Goal: Task Accomplishment & Management: Use online tool/utility

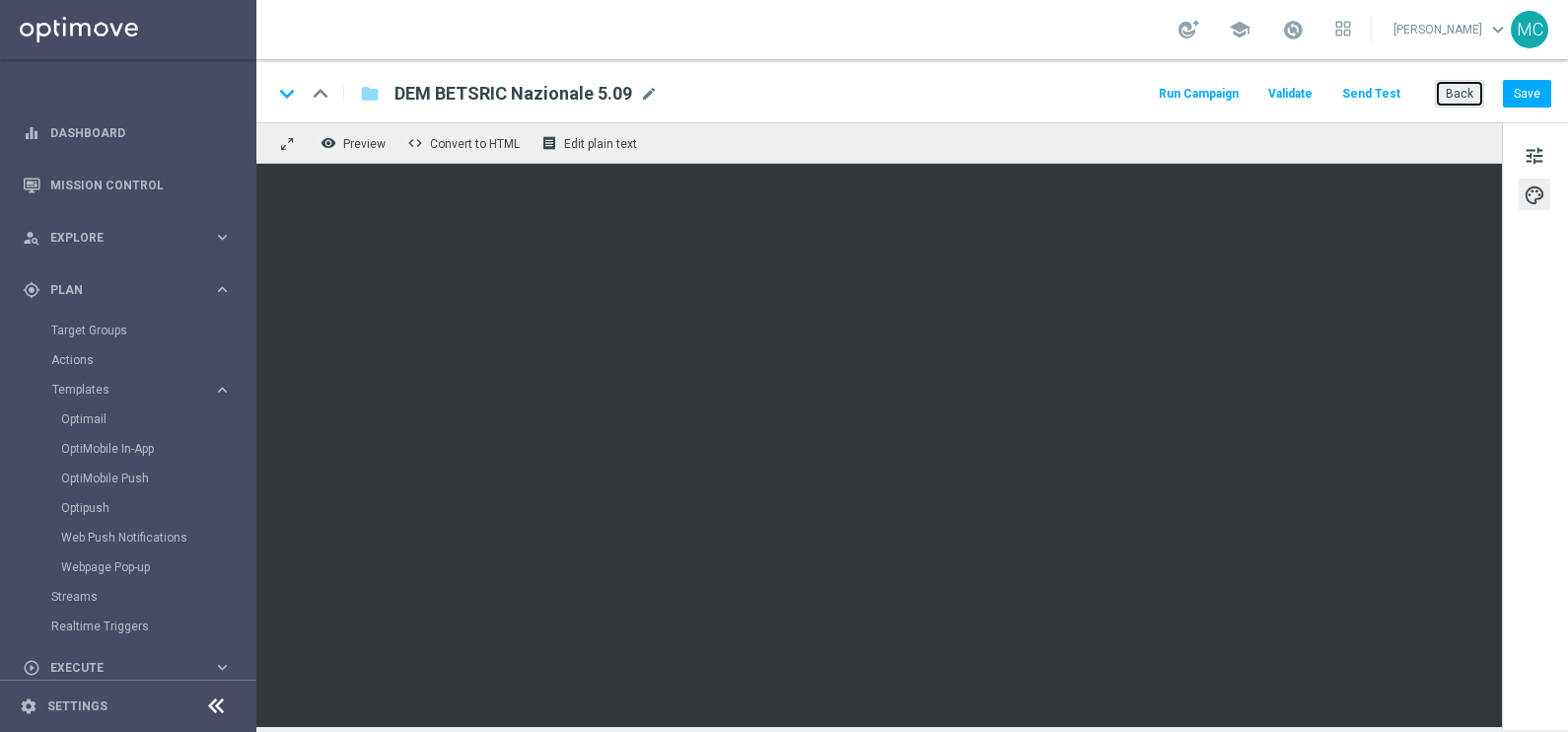
click at [1464, 103] on button "Back" at bounding box center [1461, 93] width 50 height 28
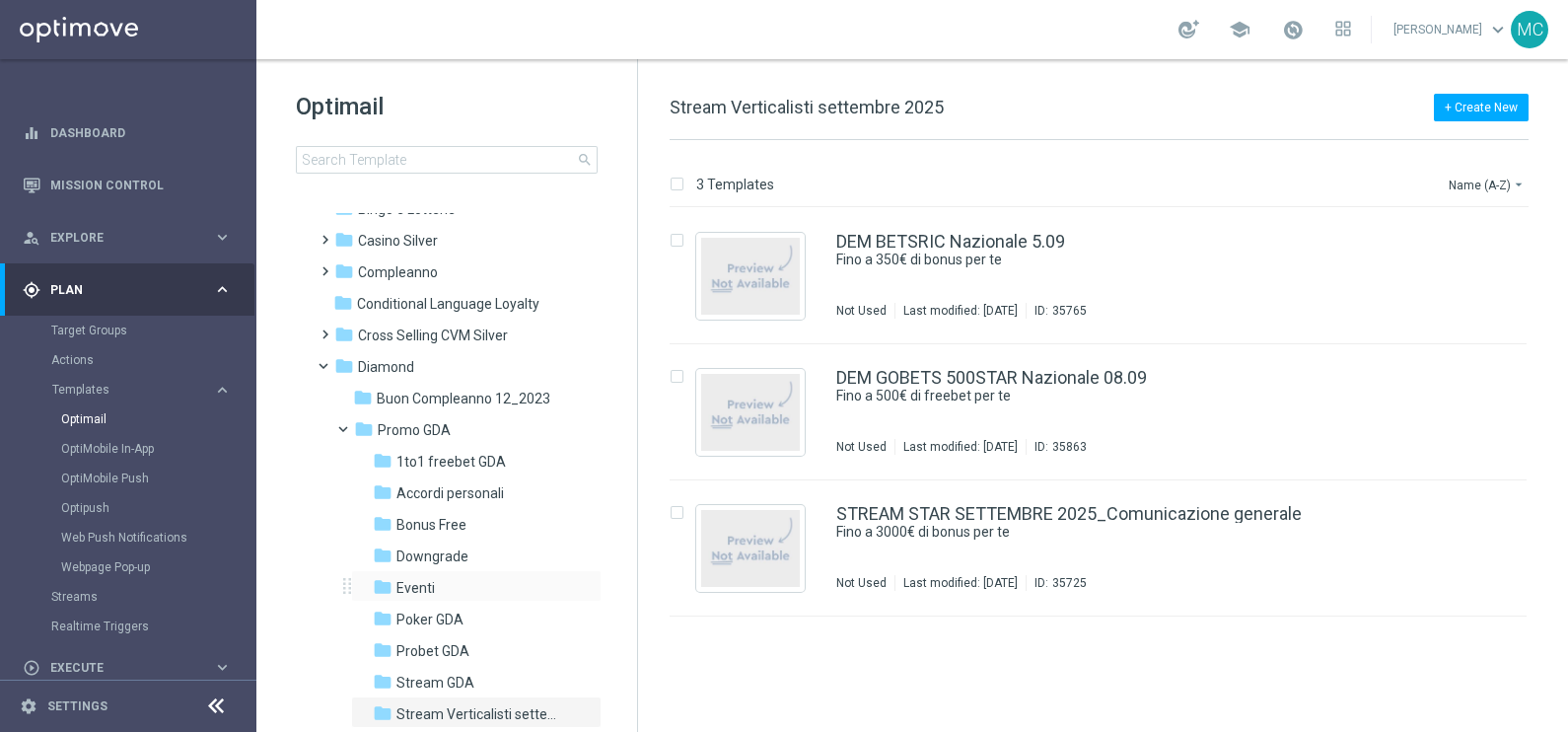
scroll to position [122, 0]
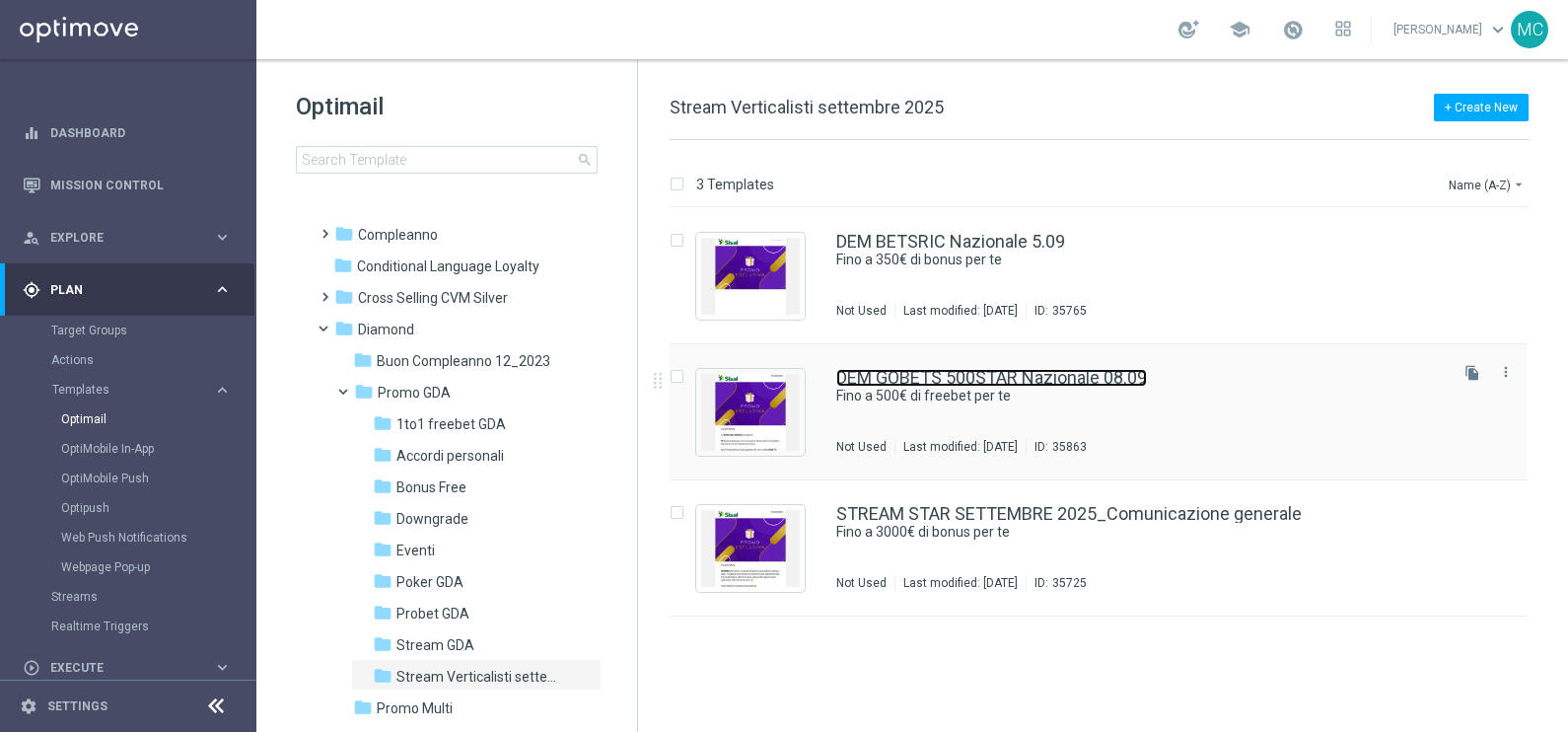
click at [952, 376] on link "DEM GOBETS 500STAR Nazionale 08.09" at bounding box center [992, 378] width 310 height 18
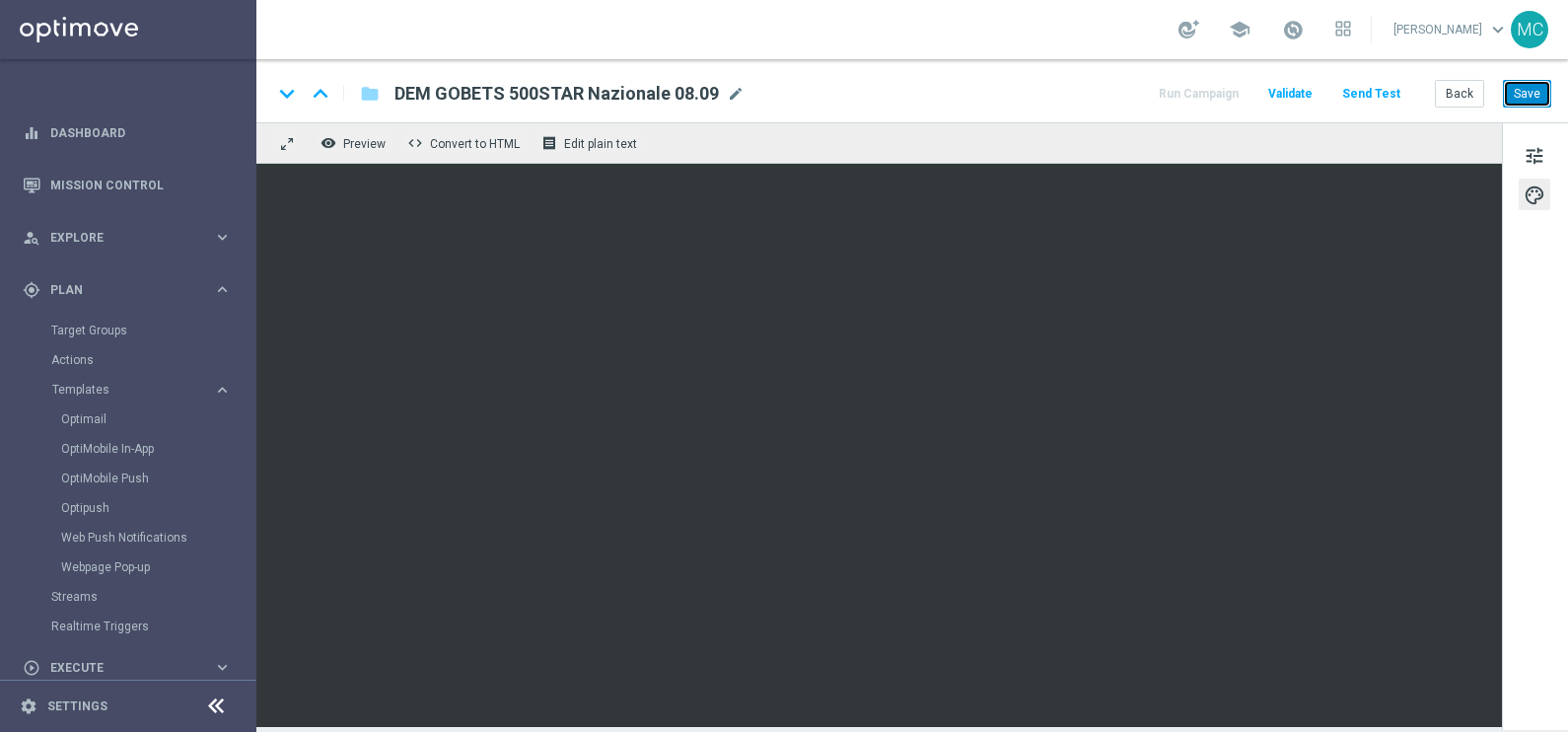
click at [1509, 89] on button "Save" at bounding box center [1527, 93] width 49 height 28
click at [1526, 154] on span "tune" at bounding box center [1535, 156] width 22 height 26
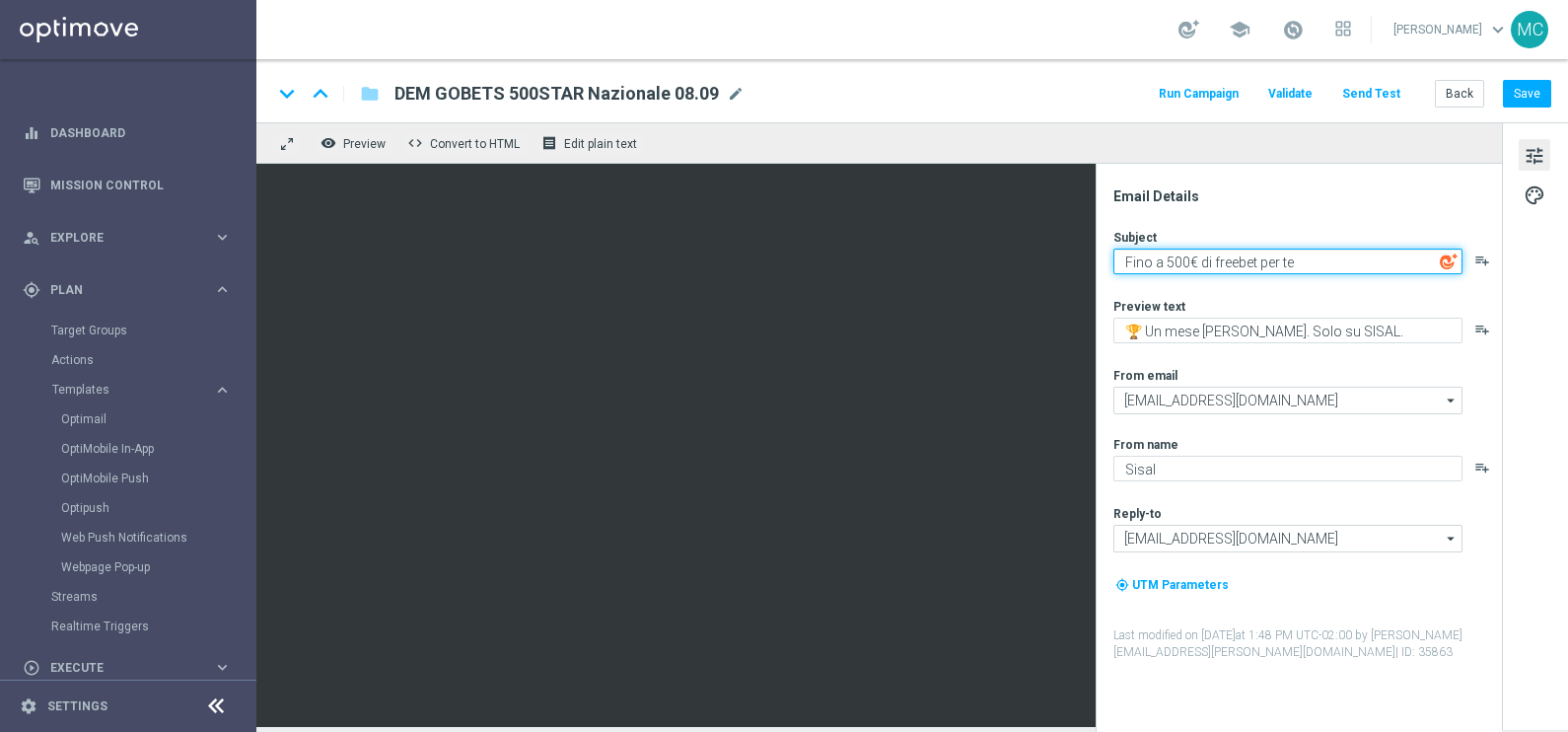
click at [1218, 262] on textarea "Fino a 500€ di freebet per te" at bounding box center [1287, 262] width 349 height 26
type textarea "Fino a 500€ di Freebet per te"
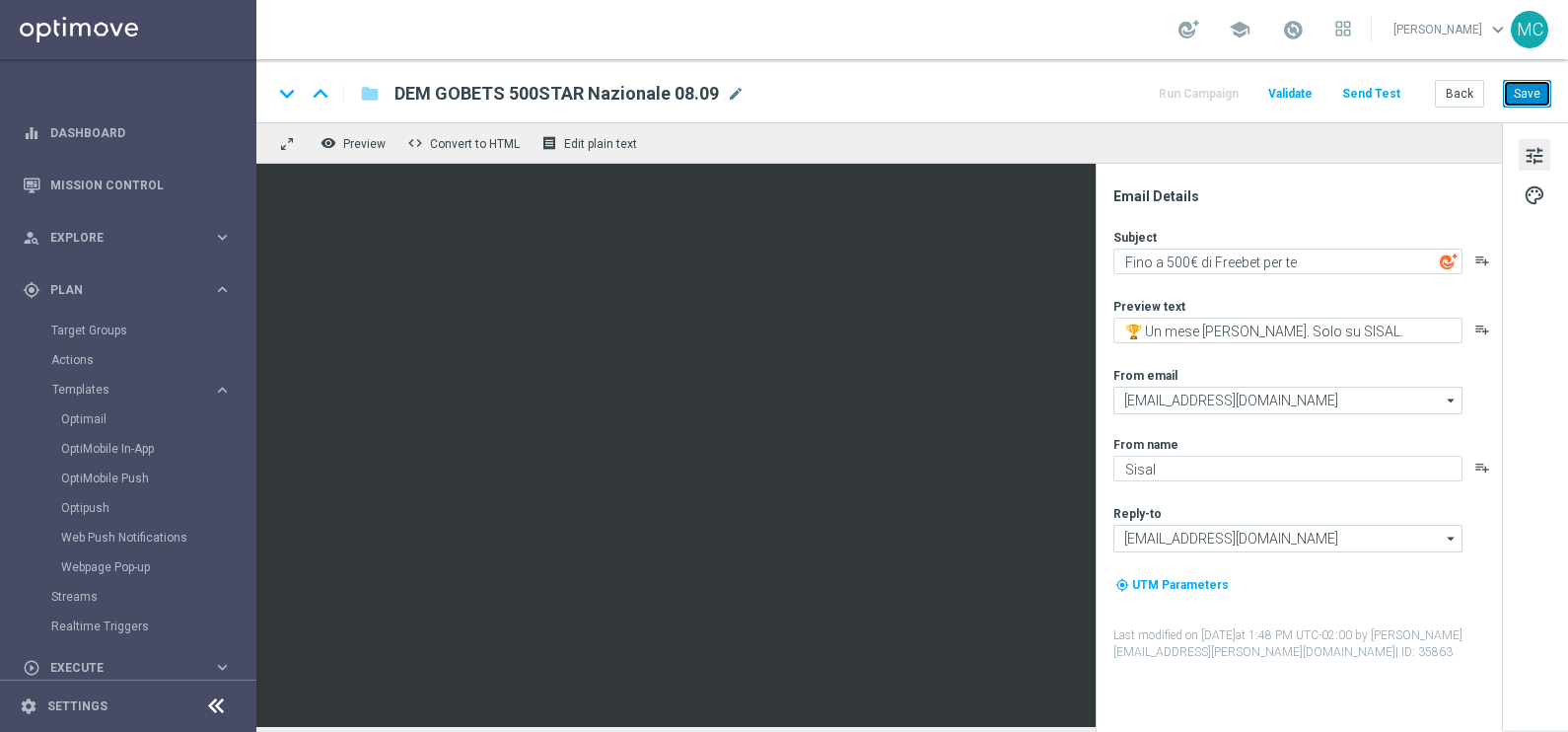
click at [1536, 84] on button "Save" at bounding box center [1527, 93] width 49 height 28
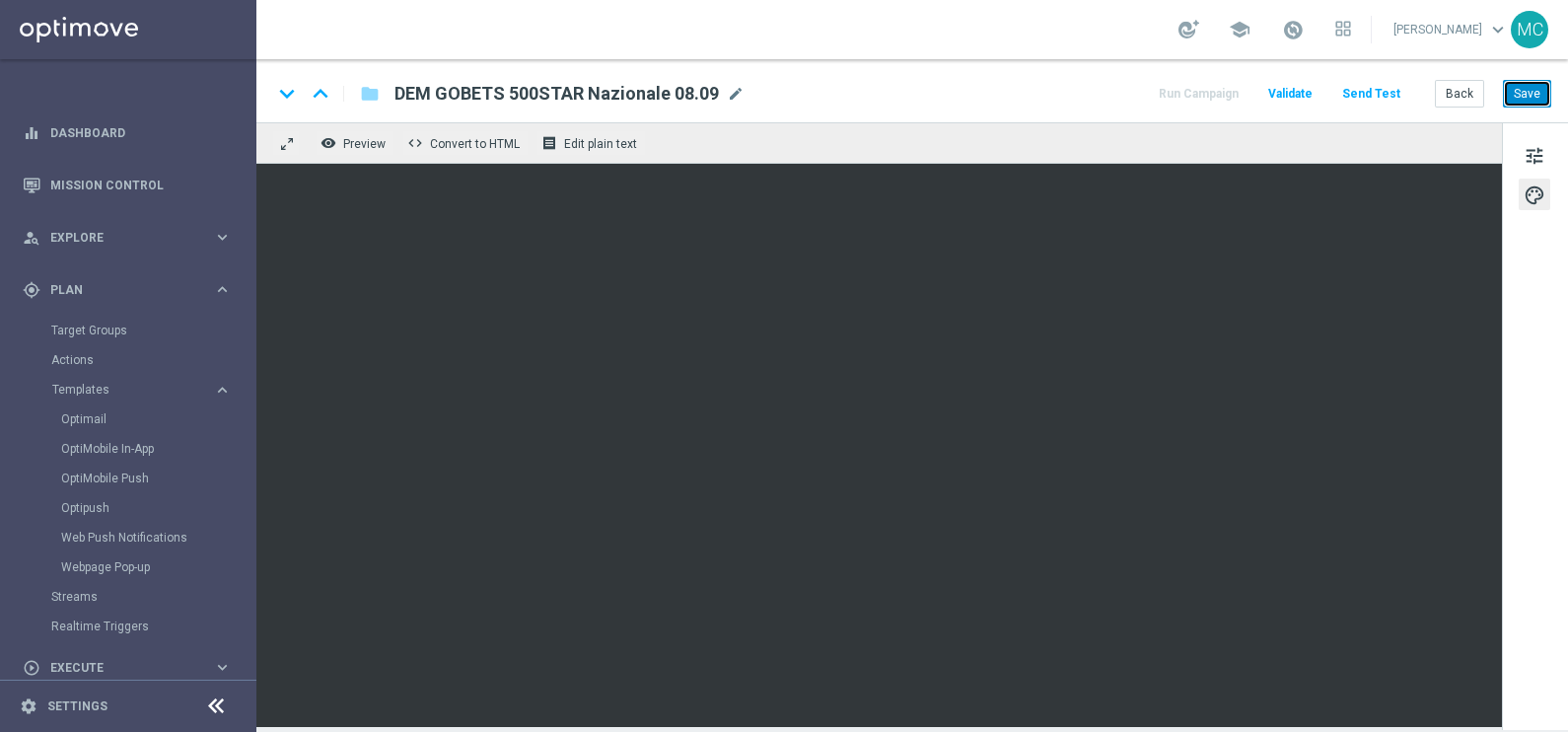
click at [1518, 90] on button "Save" at bounding box center [1527, 93] width 49 height 28
click at [1463, 95] on button "Back" at bounding box center [1461, 93] width 50 height 28
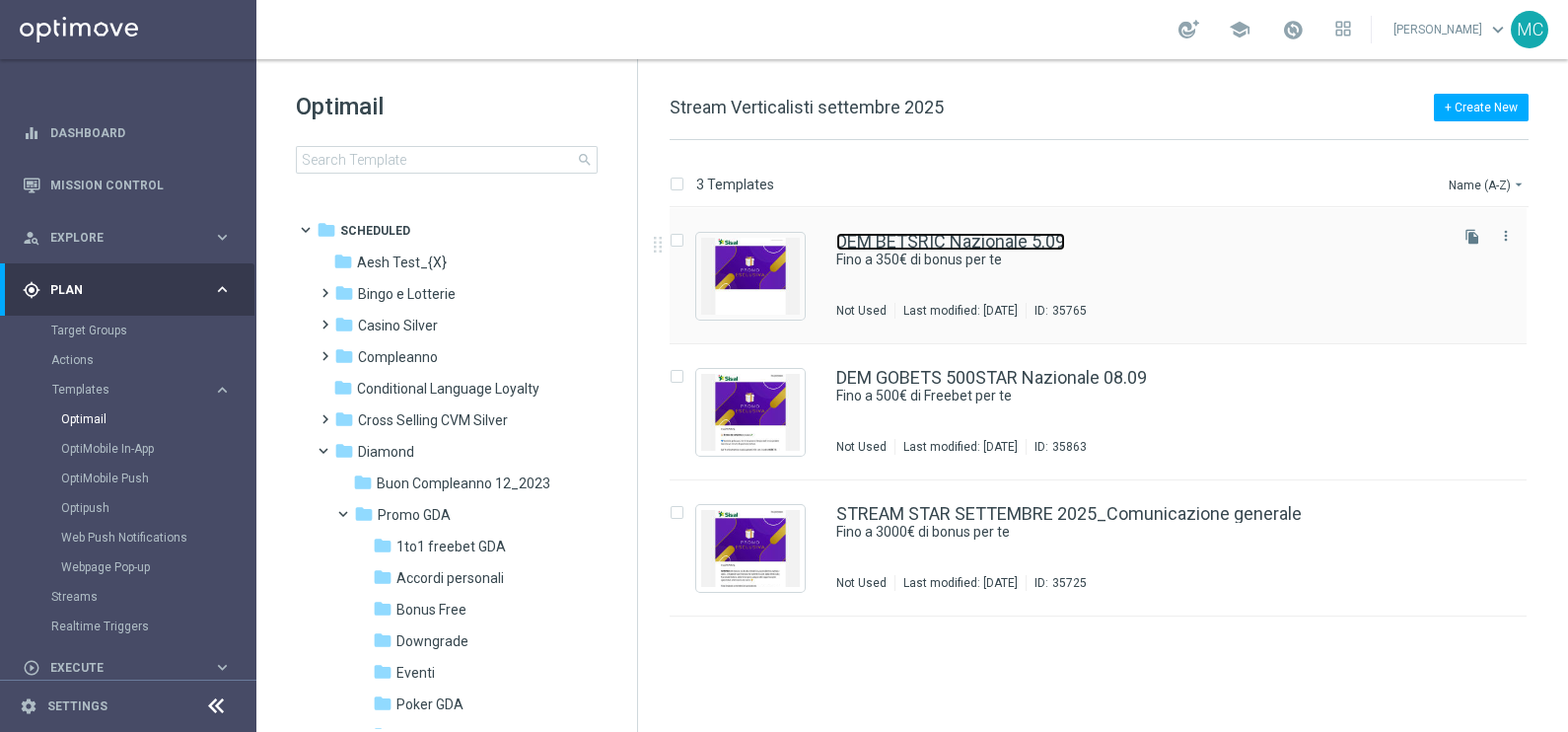
click at [981, 241] on link "DEM BETSRIC Nazionale 5.09" at bounding box center [951, 242] width 229 height 18
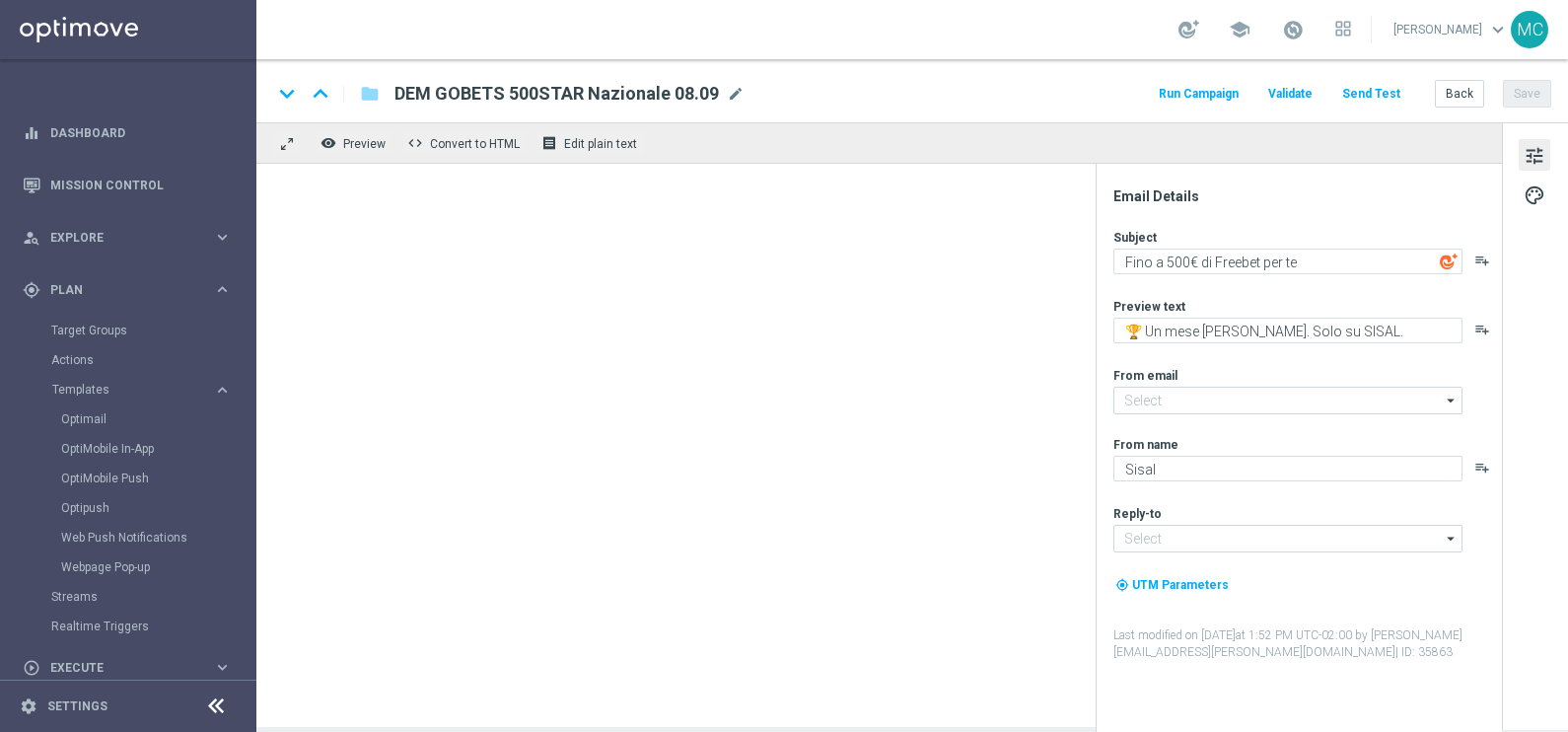
type input "[EMAIL_ADDRESS][DOMAIN_NAME]"
type textarea "Fino a 350€ di bonus per te"
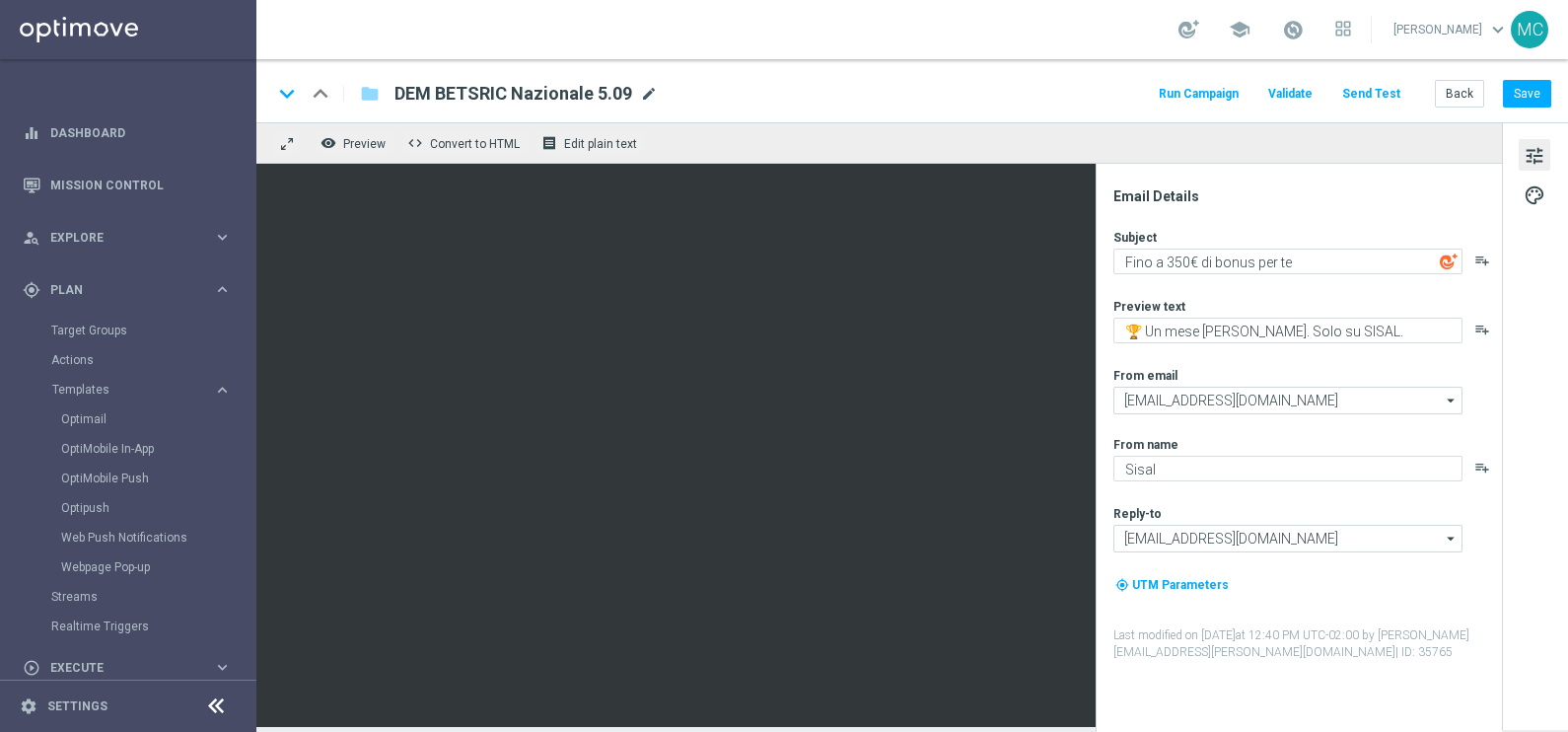
click at [648, 93] on span "mode_edit" at bounding box center [649, 93] width 18 height 18
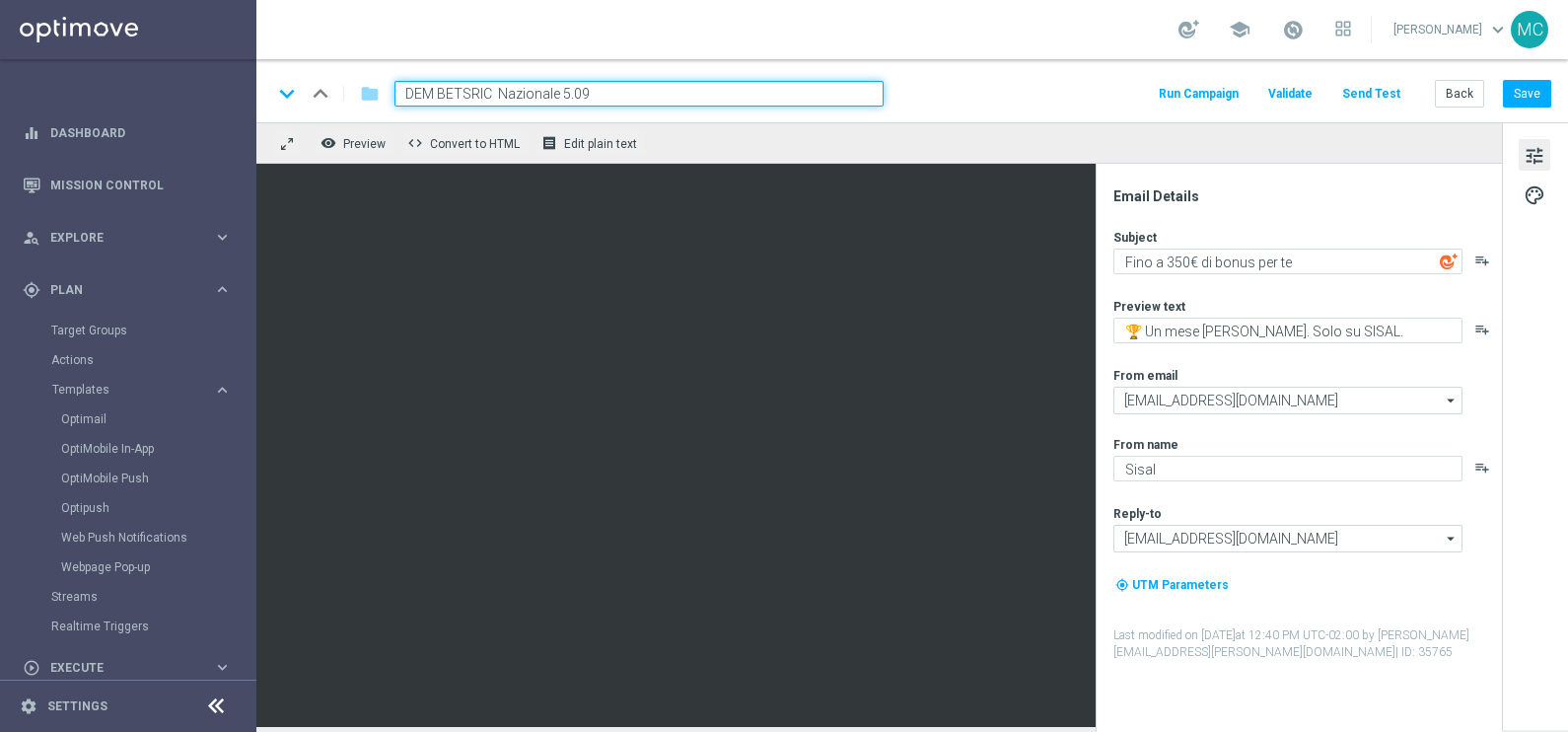
click at [489, 92] on input "DEM BETSRIC Nazionale 5.09" at bounding box center [640, 93] width 490 height 26
click at [685, 97] on input "DEM BETSRIC 350STAR Nazionale 5.09" at bounding box center [640, 93] width 490 height 26
type input "DEM BETSRIC 350STAR Nazionale 5.09"
click at [710, 144] on div "remove_red_eye Preview code Convert to HTML receipt Edit plain text" at bounding box center [880, 143] width 1246 height 42
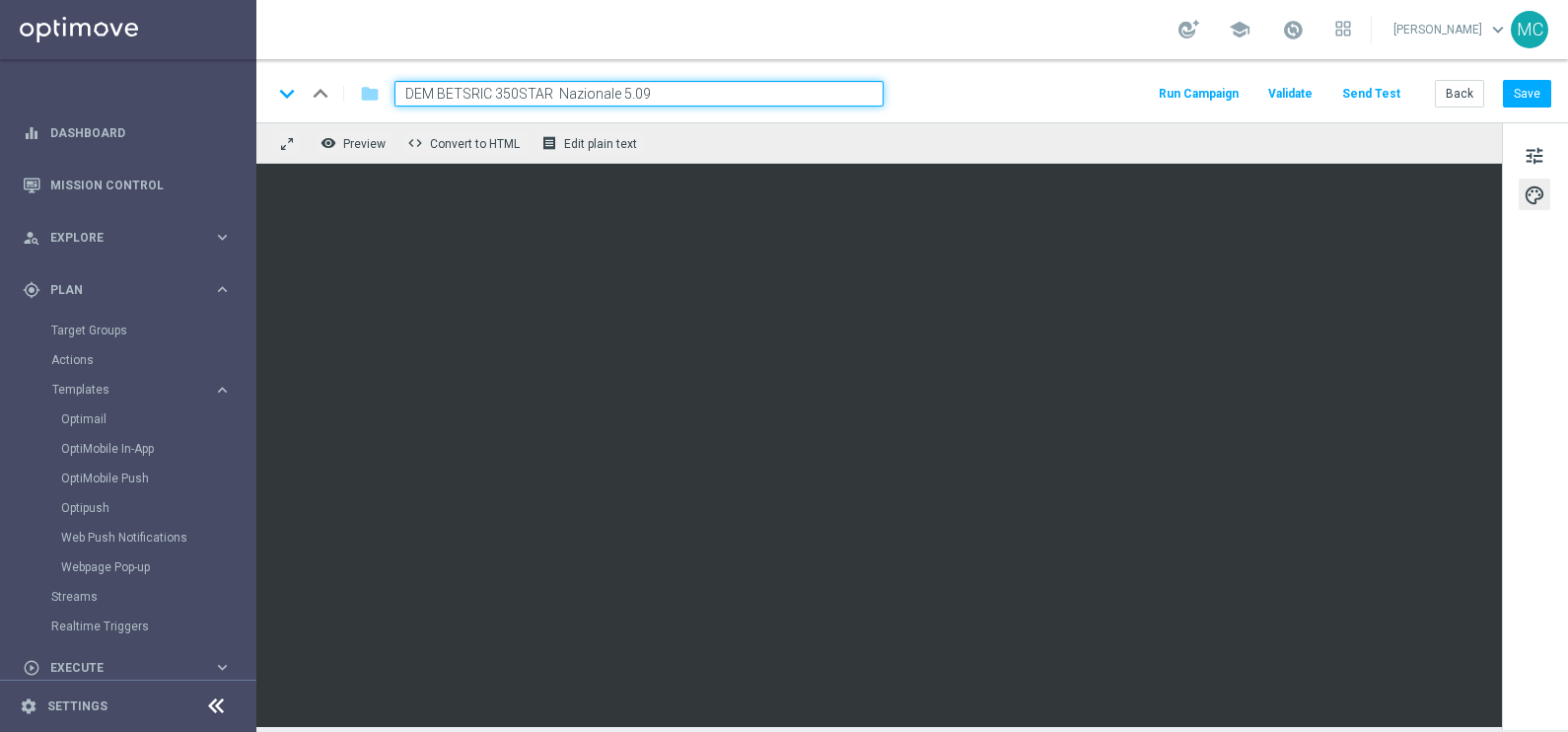
click at [706, 89] on input "DEM BETSRIC 350STAR Nazionale 5.09" at bounding box center [640, 93] width 490 height 26
click at [772, 42] on div "school [PERSON_NAME] keyboard_arrow_down MC" at bounding box center [912, 29] width 1312 height 59
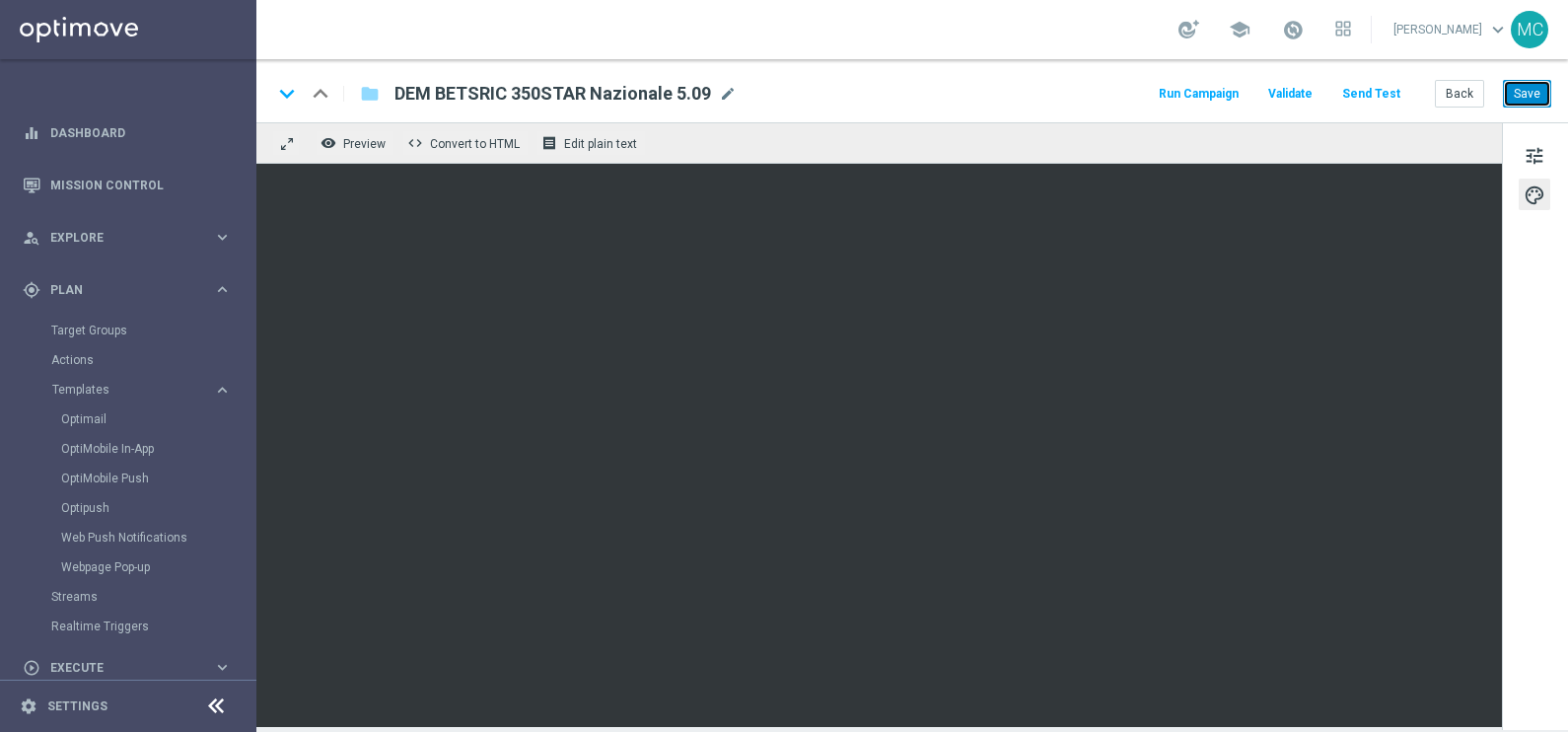
click at [1535, 93] on button "Save" at bounding box center [1527, 93] width 49 height 28
click at [1528, 149] on span "tune" at bounding box center [1535, 156] width 22 height 26
click at [1529, 91] on button "Save" at bounding box center [1527, 93] width 49 height 28
click at [1470, 93] on button "Back" at bounding box center [1461, 93] width 50 height 28
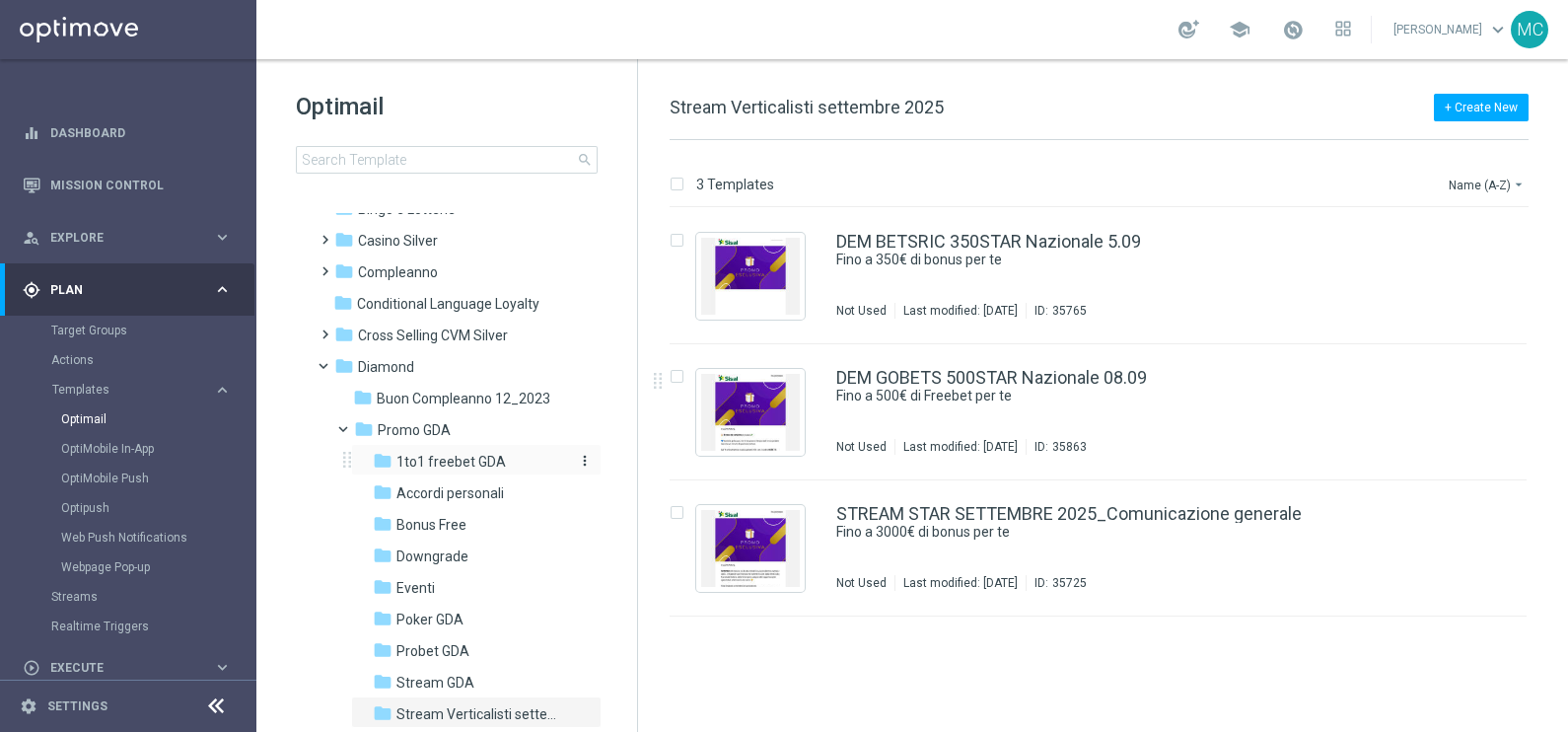
scroll to position [122, 0]
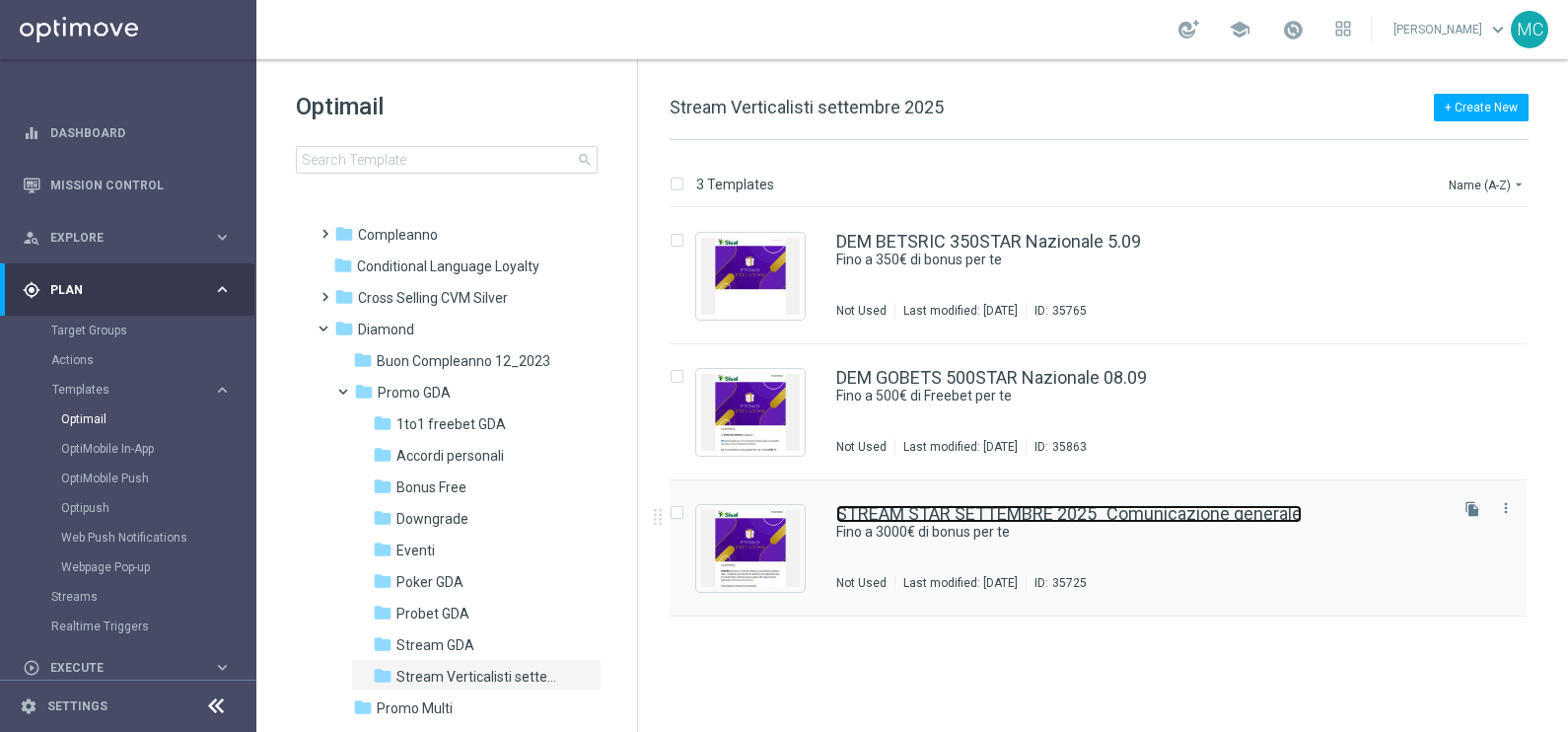
click at [938, 514] on link "STREAM STAR SETTEMBRE 2025_Comunicazione generale" at bounding box center [1070, 514] width 466 height 18
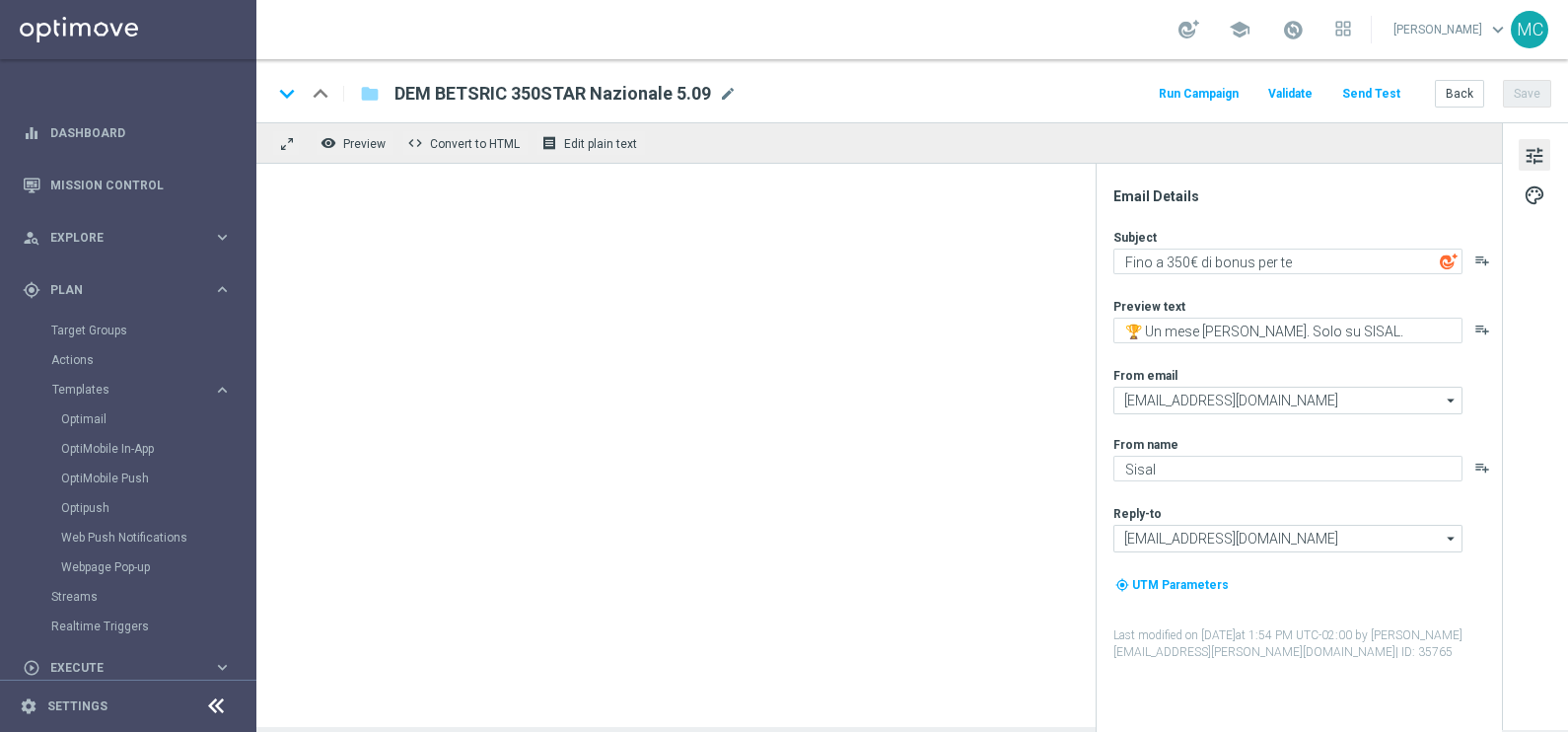
type textarea "Fino a 3000€ di bonus per te"
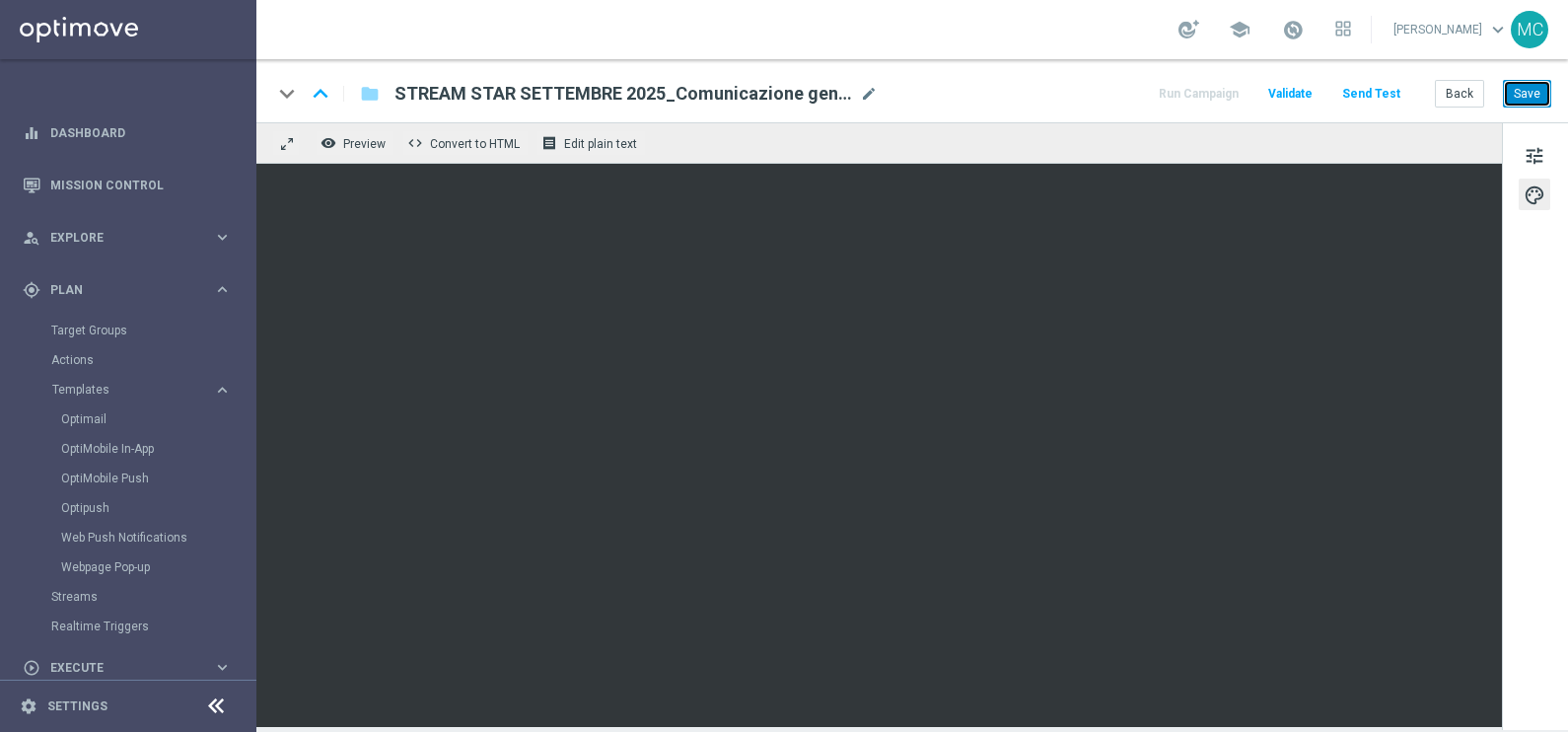
click at [1527, 87] on button "Save" at bounding box center [1527, 93] width 49 height 28
click at [1519, 84] on button "Save" at bounding box center [1527, 93] width 49 height 28
click at [1458, 92] on button "Back" at bounding box center [1461, 93] width 50 height 28
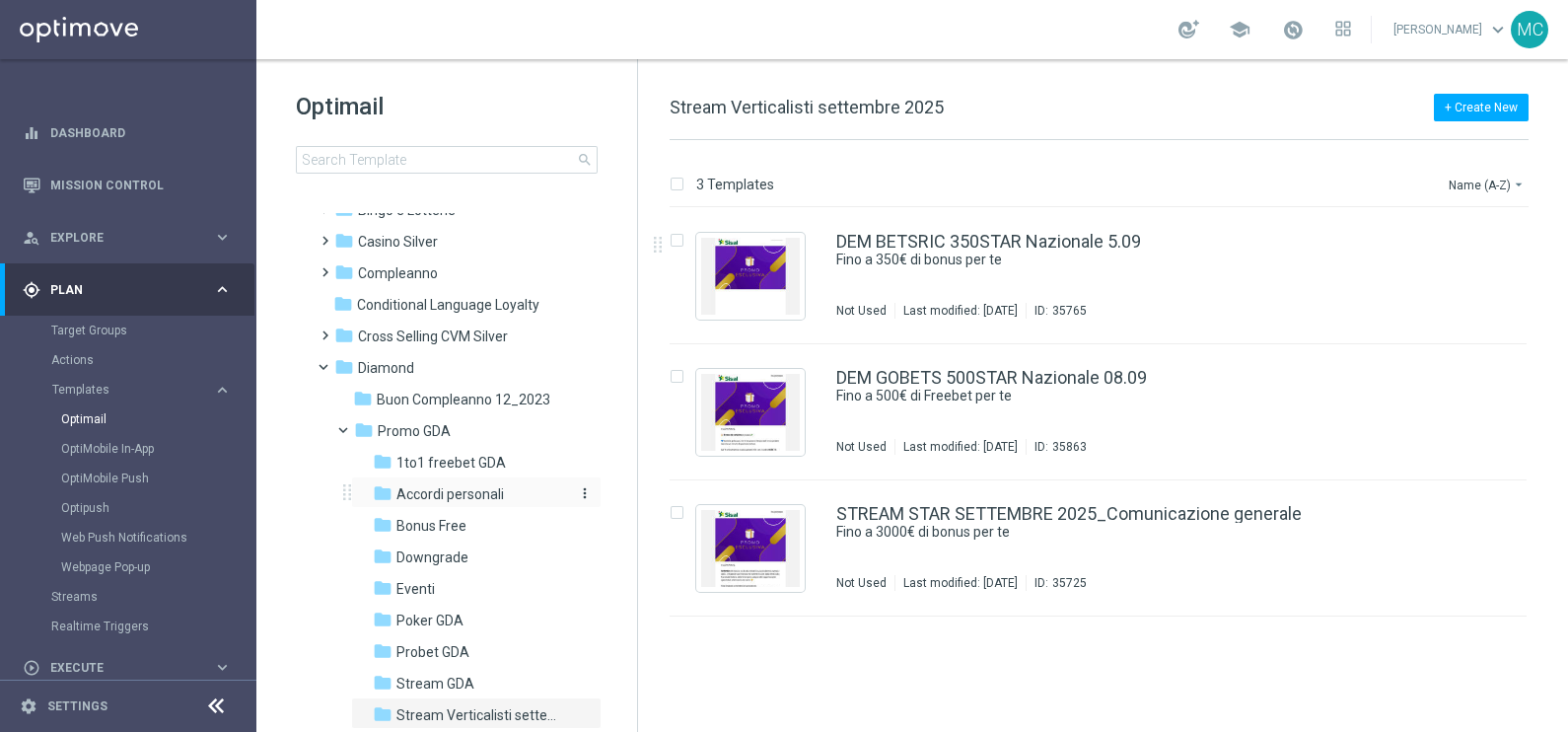
scroll to position [122, 0]
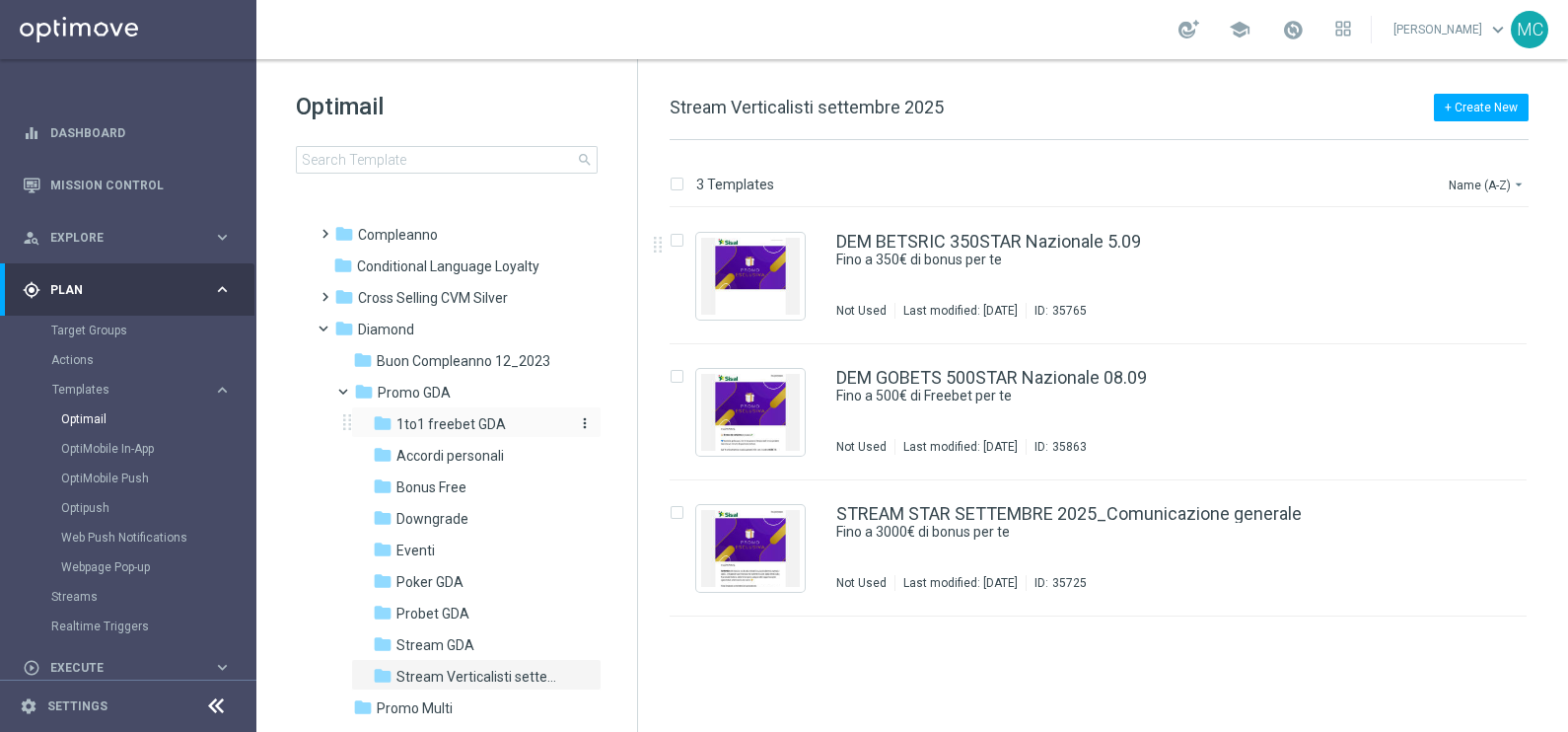
click at [428, 420] on span "1to1 freebet GDA" at bounding box center [452, 424] width 109 height 18
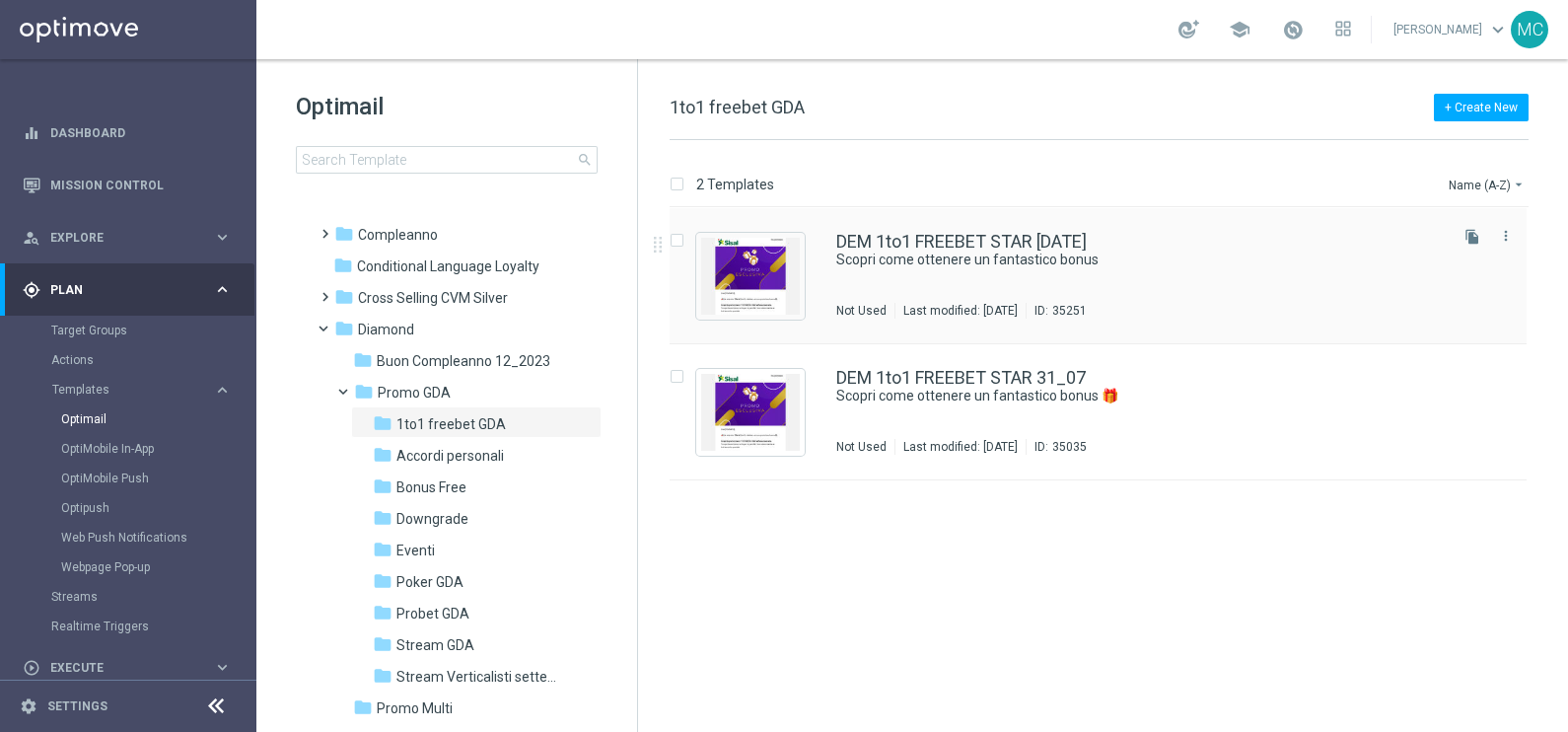
click at [993, 230] on div "DEM 1to1 FREEBET STAR [DATE] Scopri come ottenere un fantastico bonus Not Used …" at bounding box center [1098, 275] width 858 height 136
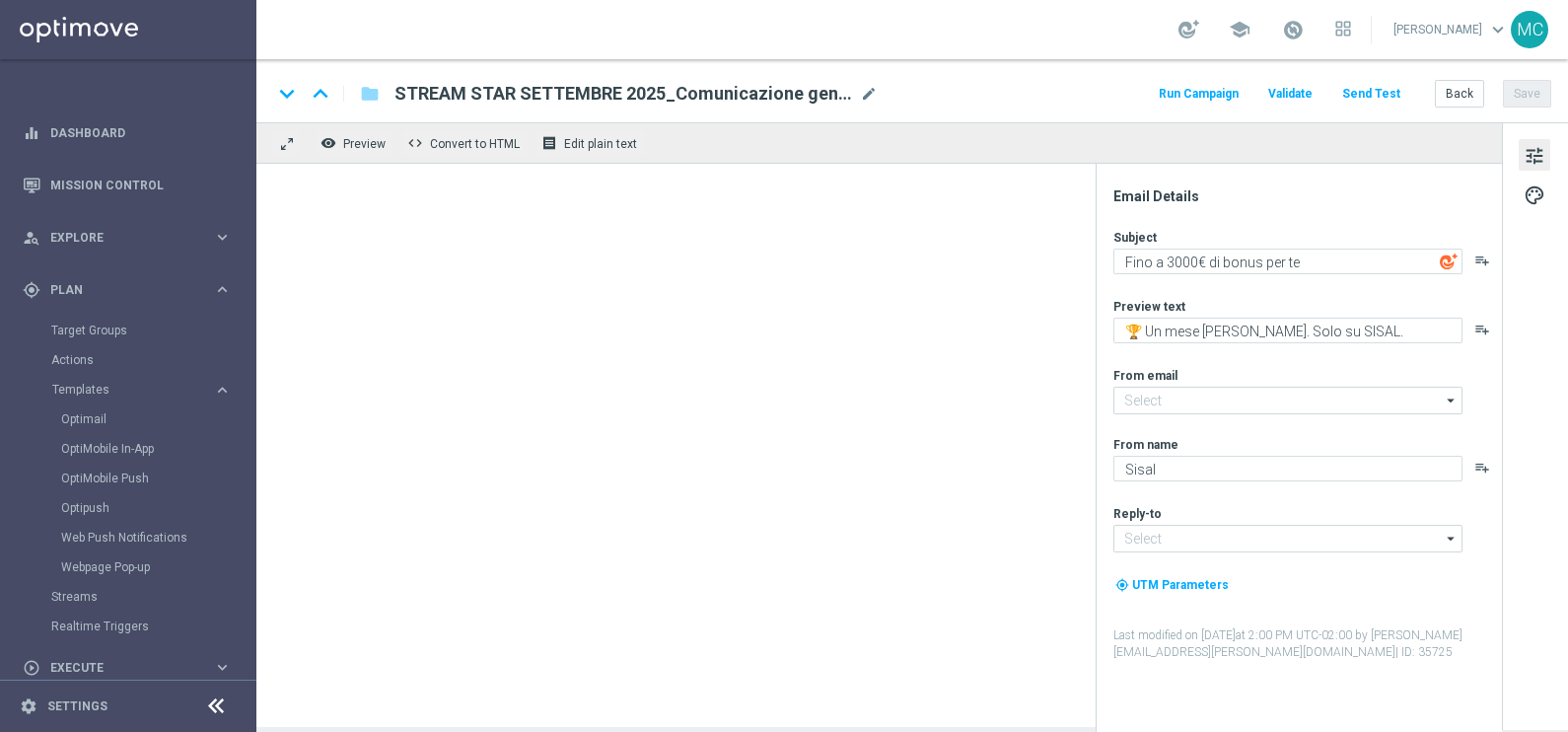
type input "[EMAIL_ADDRESS][DOMAIN_NAME]"
type textarea "Scopri come ottenere un fantastico bonus"
type textarea "Super promo per te"
type input "[EMAIL_ADDRESS][DOMAIN_NAME]"
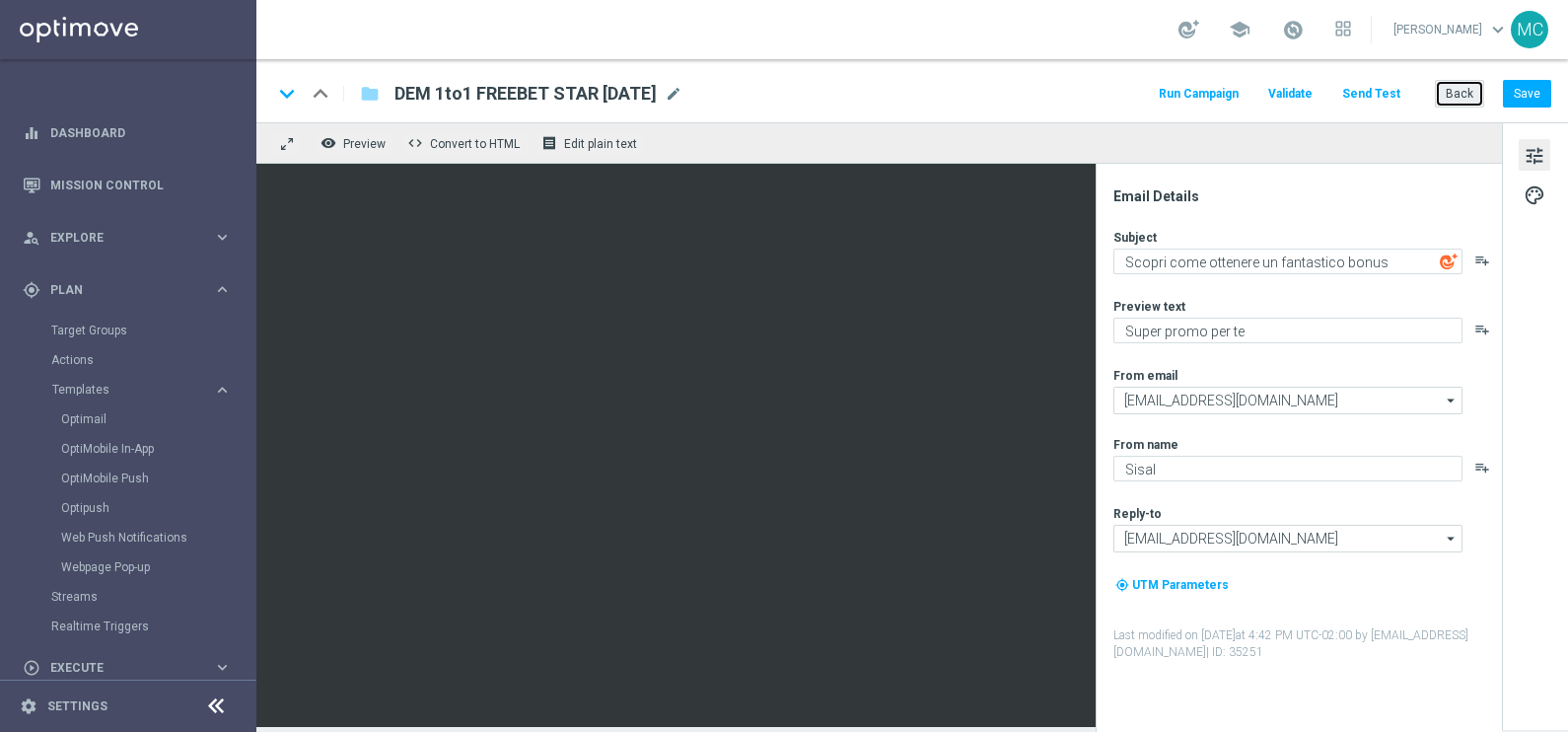
click at [1453, 90] on button "Back" at bounding box center [1461, 93] width 50 height 28
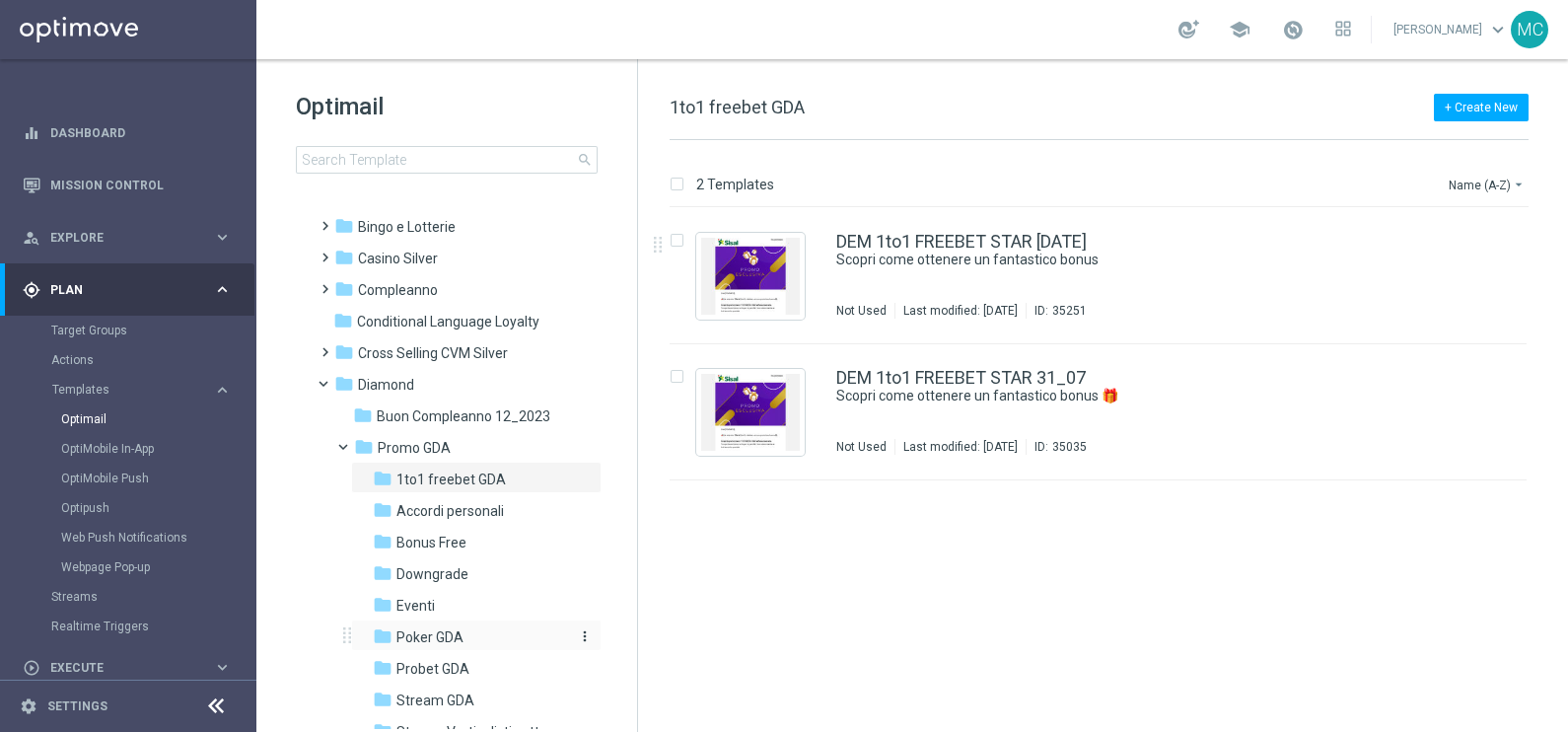
scroll to position [122, 0]
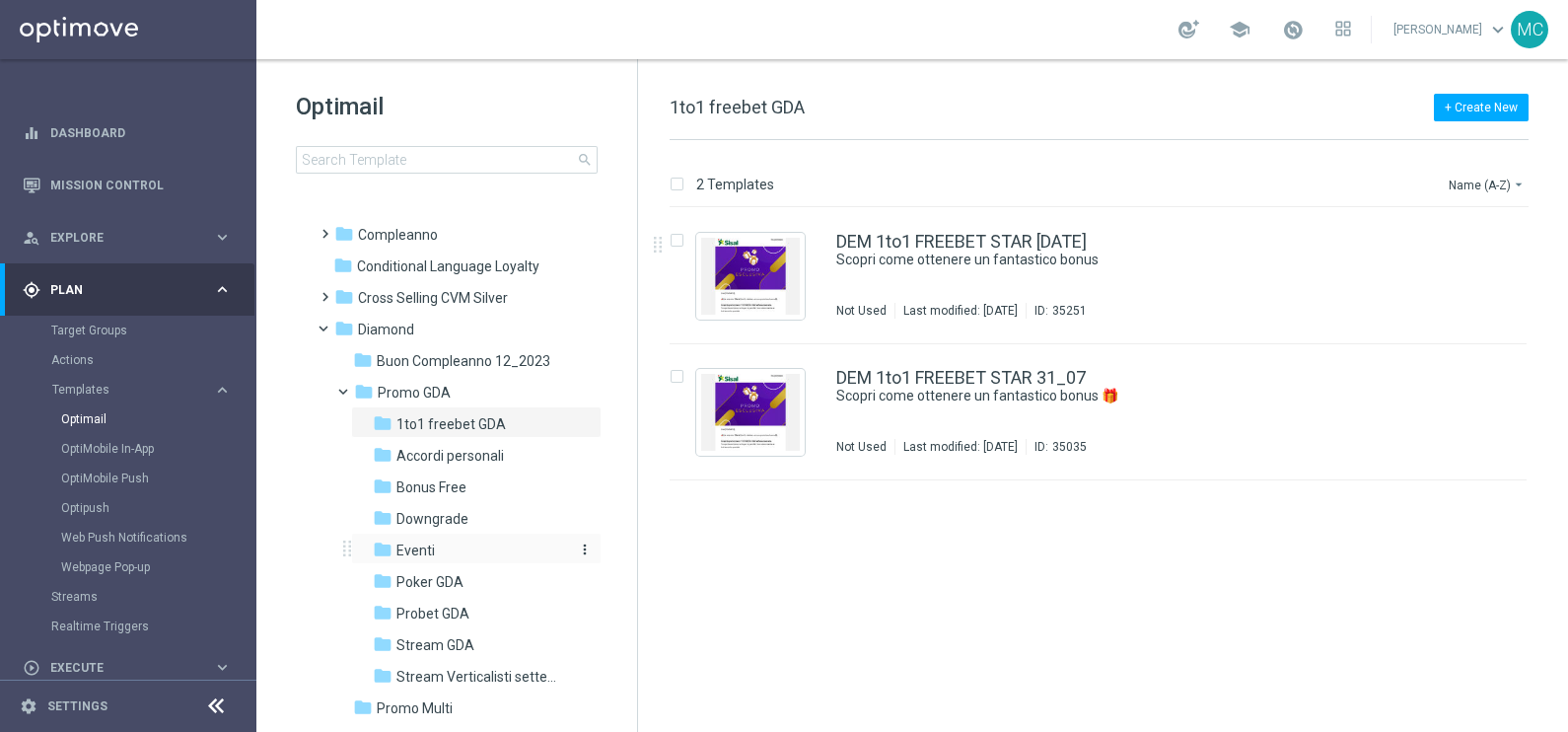
click at [417, 542] on span "Eventi" at bounding box center [416, 550] width 39 height 18
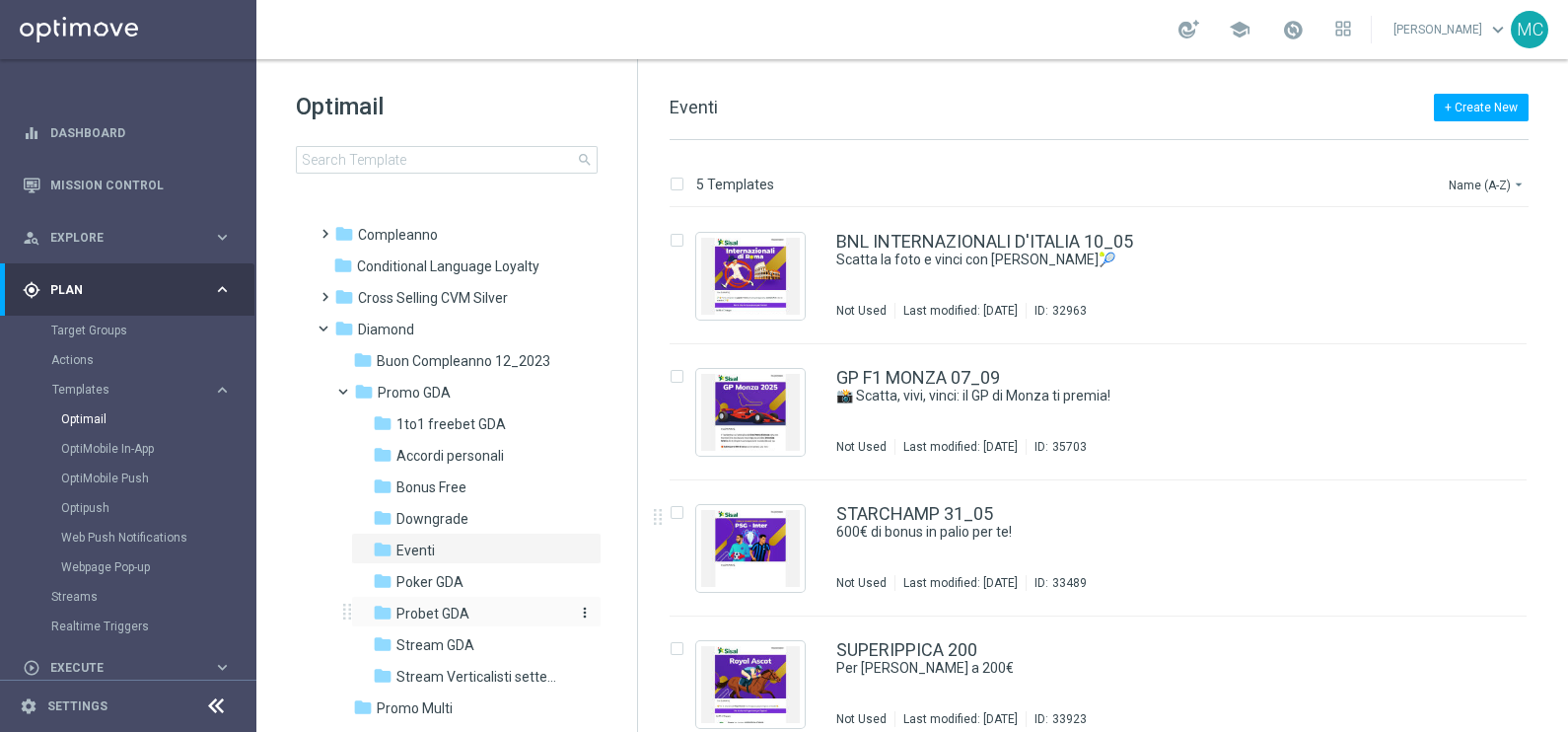
click at [406, 606] on span "Probet GDA" at bounding box center [433, 614] width 73 height 18
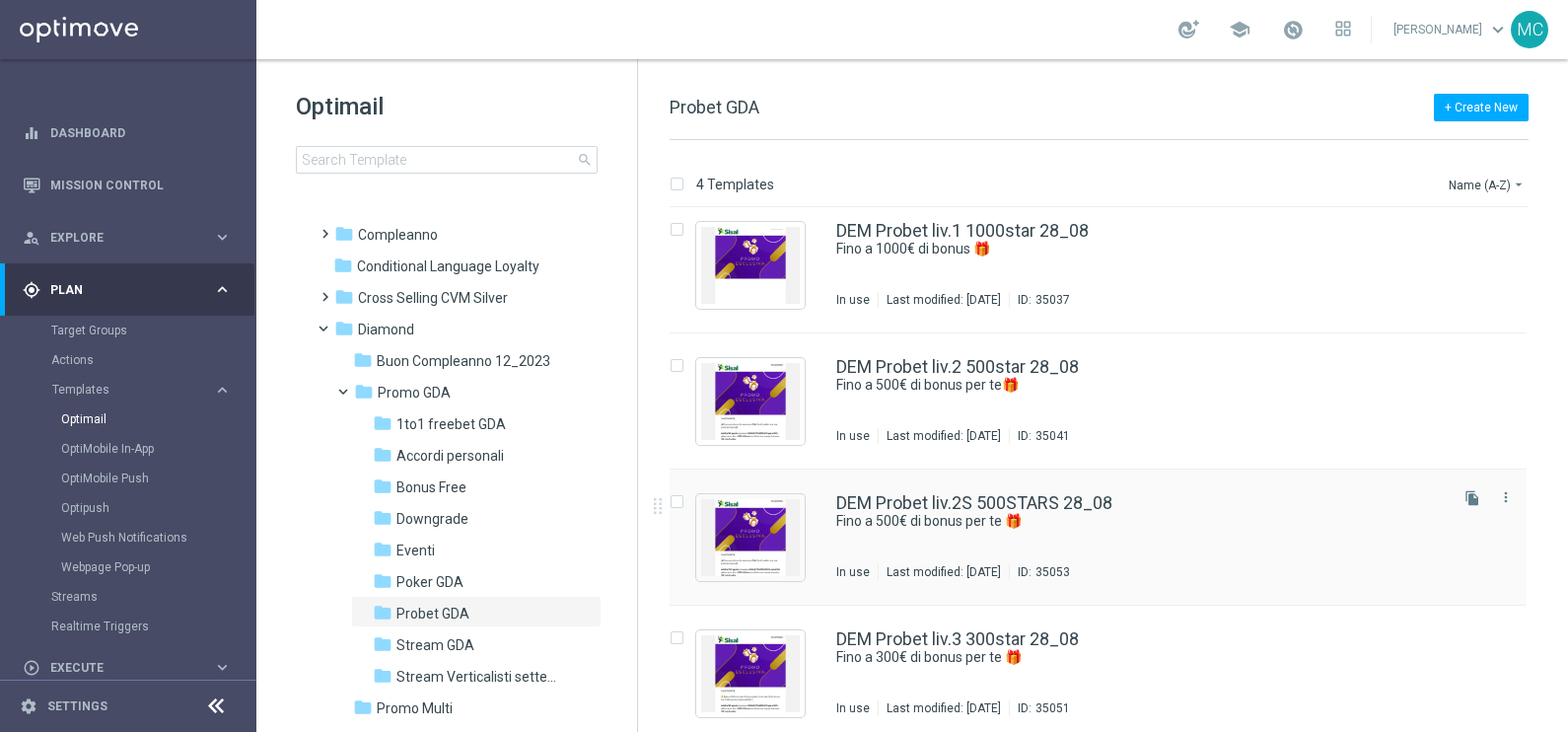
scroll to position [20, 0]
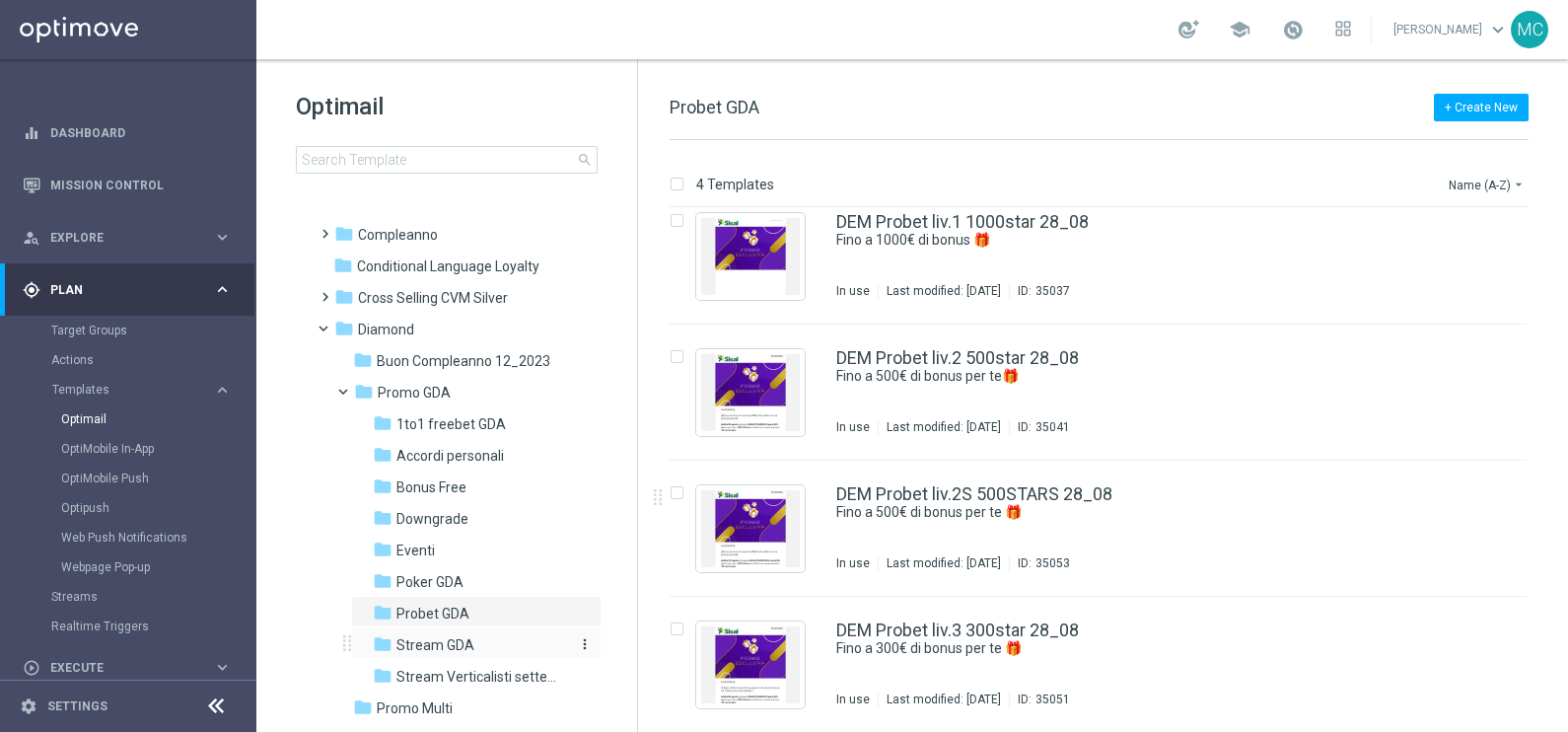
click at [442, 640] on span "Stream GDA" at bounding box center [436, 645] width 78 height 18
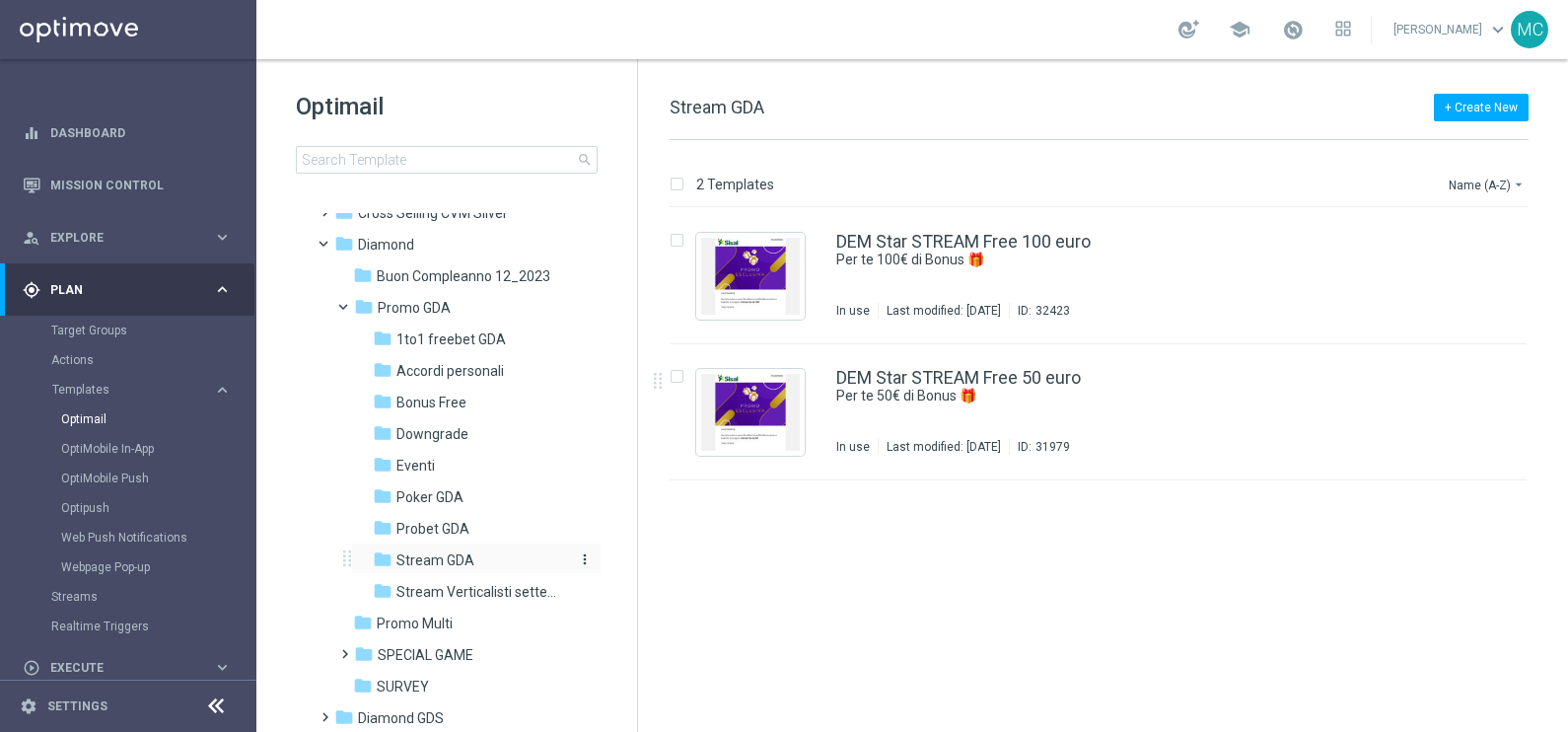
scroll to position [246, 0]
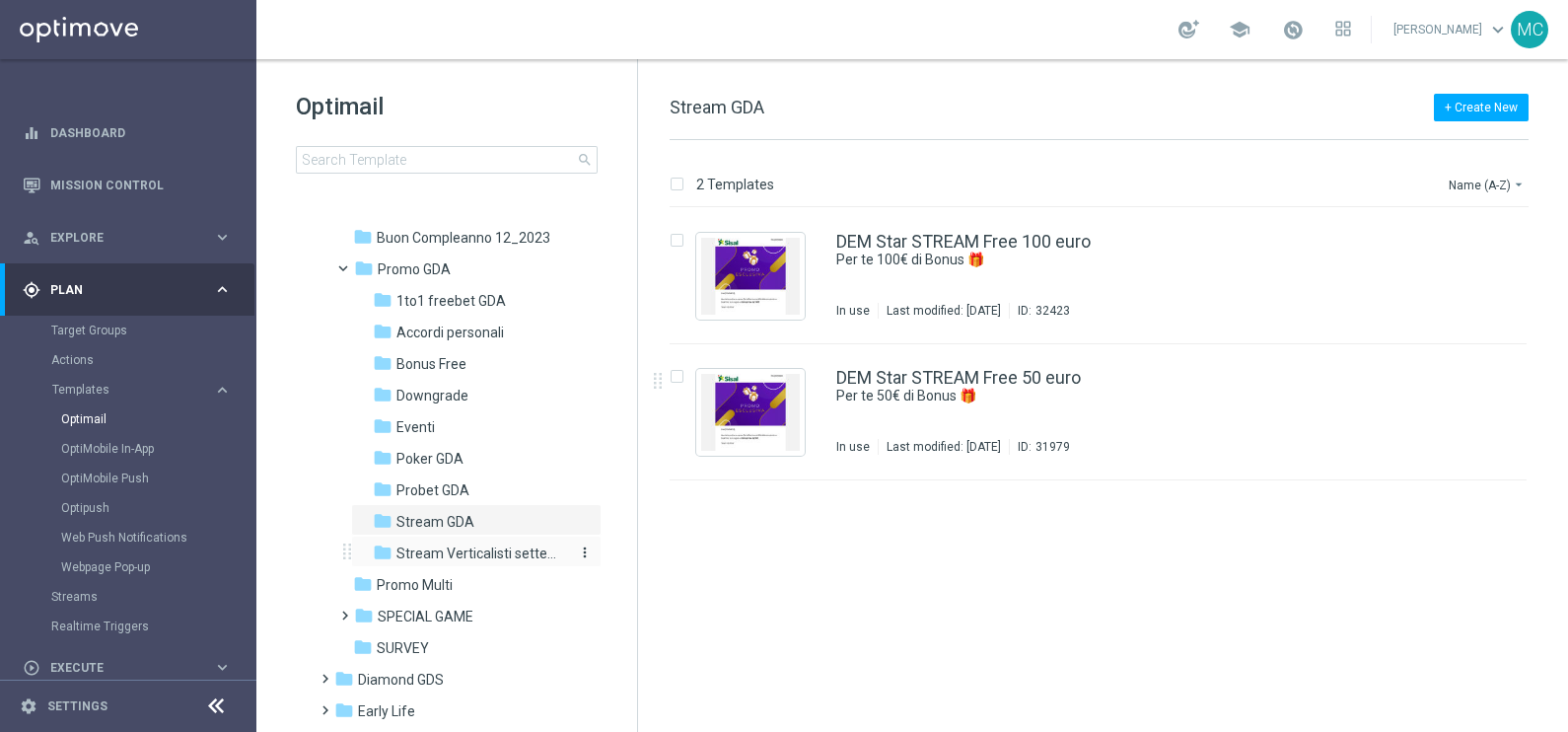
click at [457, 550] on span "Stream Verticalisti settembre 2025" at bounding box center [483, 553] width 171 height 18
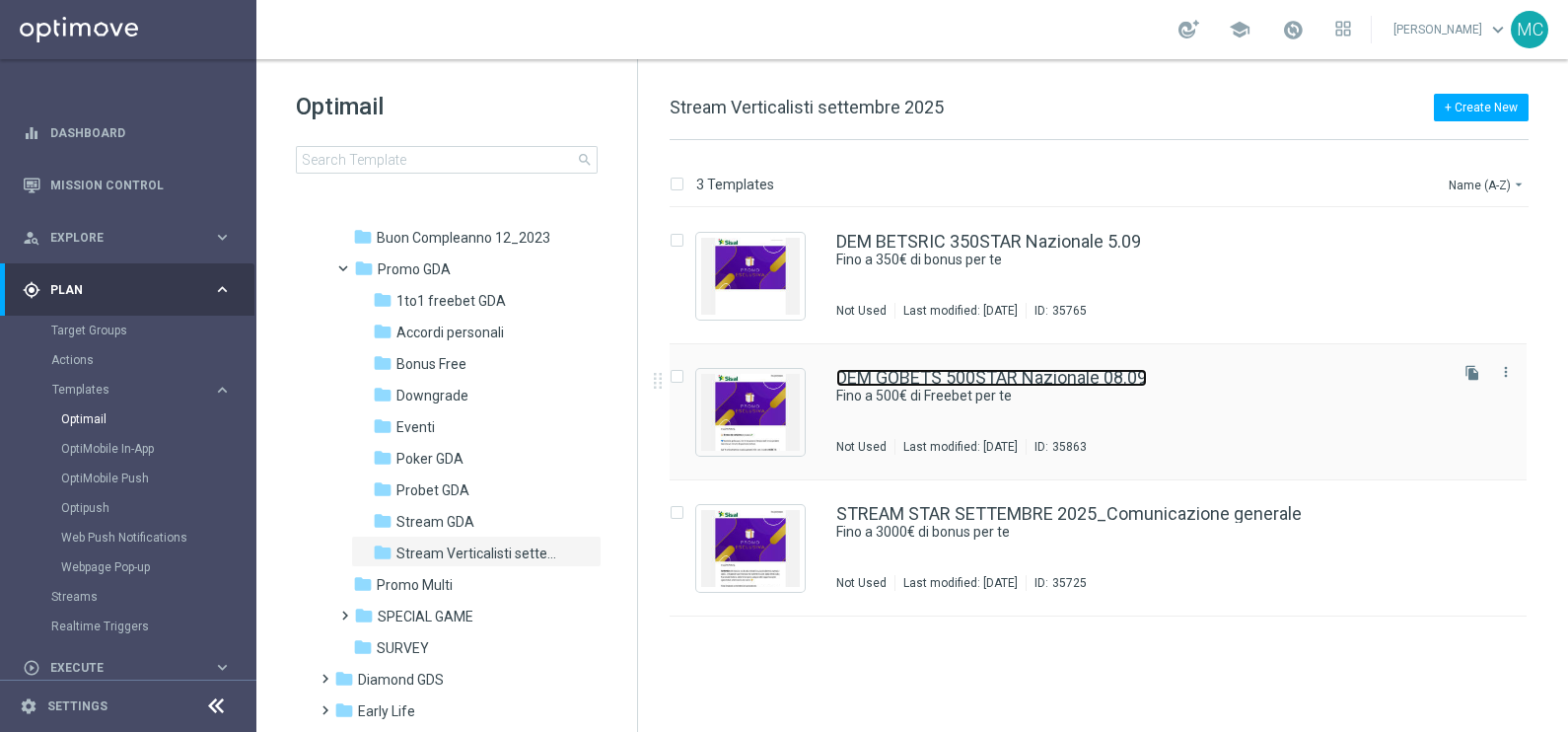
click at [1076, 375] on link "DEM GOBETS 500STAR Nazionale 08.09" at bounding box center [992, 378] width 310 height 18
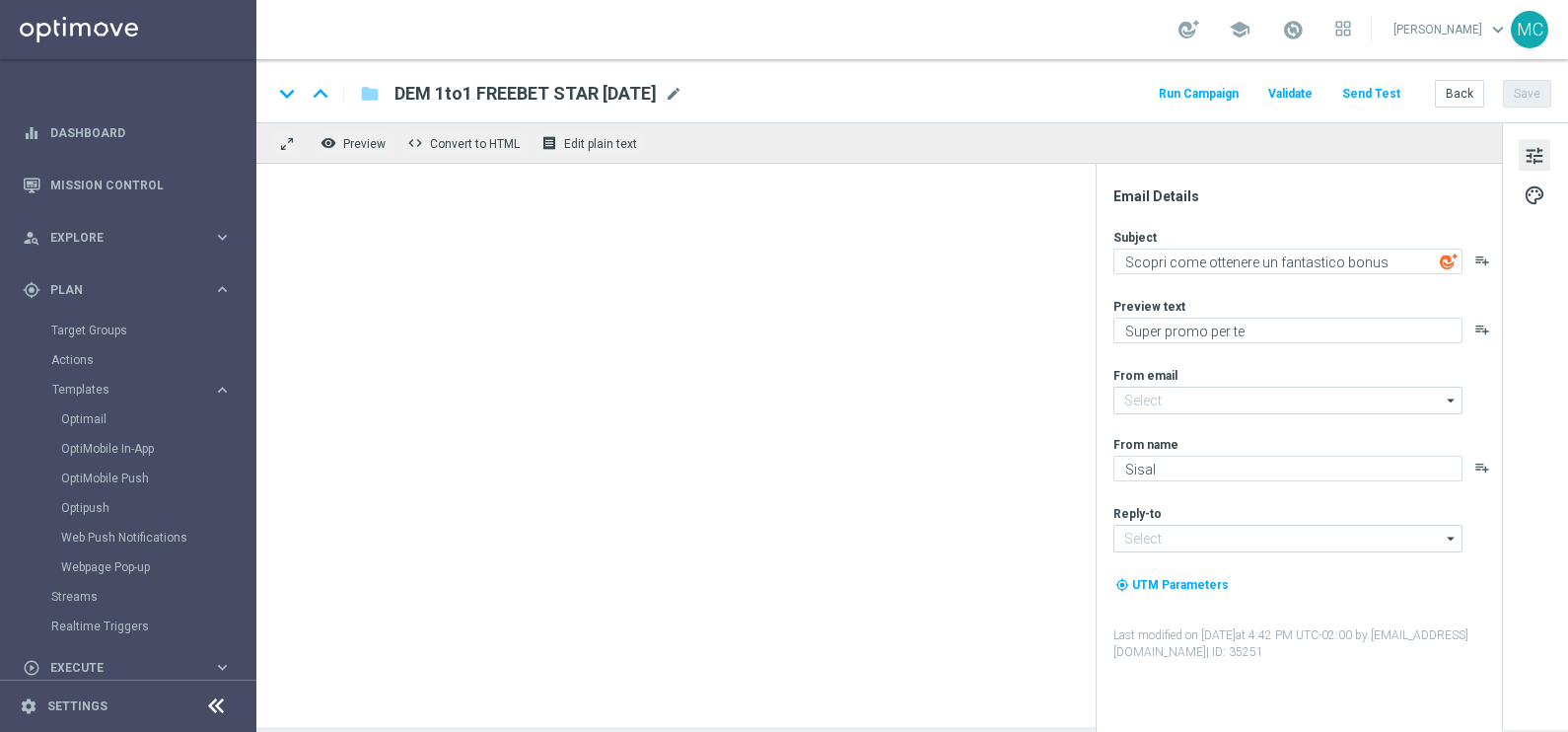
type input "[EMAIL_ADDRESS][DOMAIN_NAME]"
type textarea "Fino a 500€ di Freebet per te"
type textarea "🏆 Un mese [PERSON_NAME]. Solo su SISAL."
type input "[EMAIL_ADDRESS][DOMAIN_NAME]"
